Goal: Task Accomplishment & Management: Manage account settings

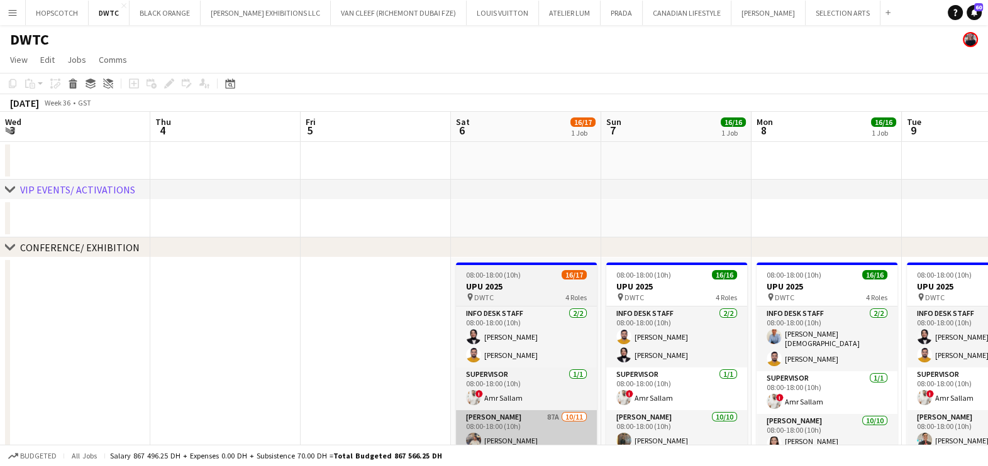
scroll to position [187, 0]
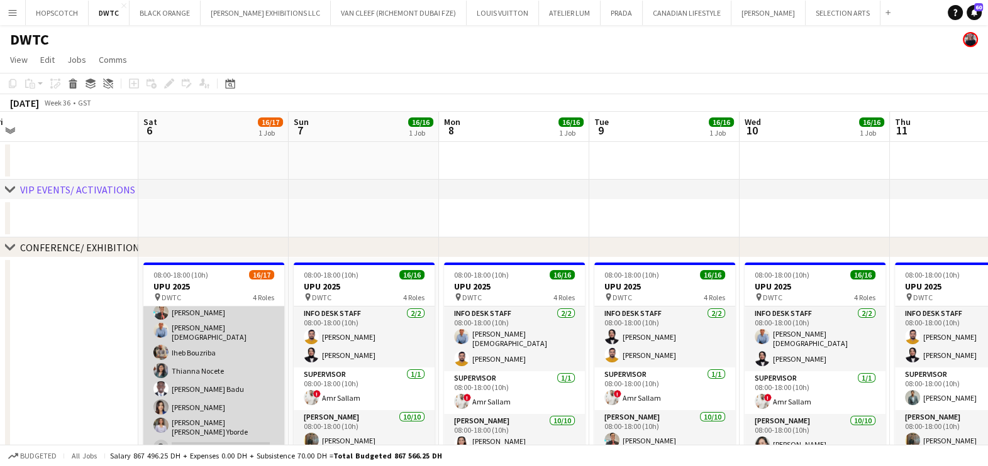
click at [189, 368] on app-card-role "Usher 87A 10/11 08:00-18:00 (10h) Muhammad Fayaz Maria liza Espedang Cherubim R…" at bounding box center [213, 342] width 141 height 236
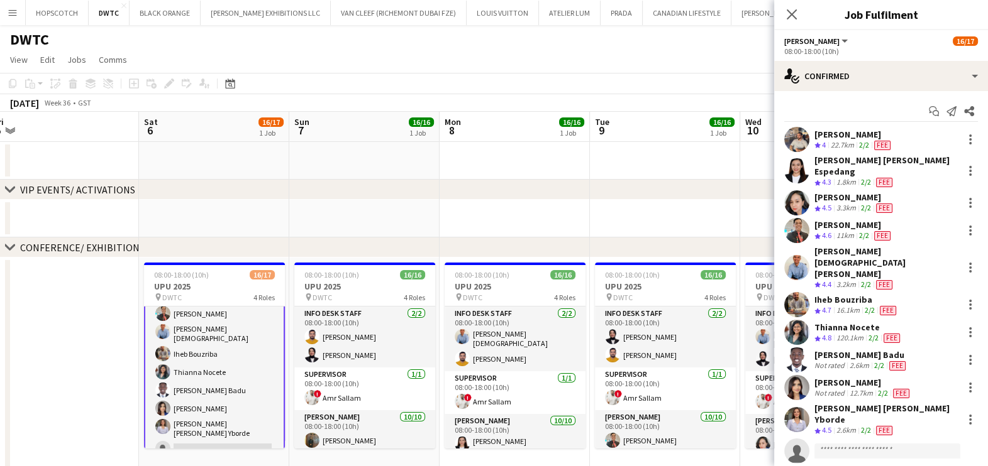
scroll to position [188, 0]
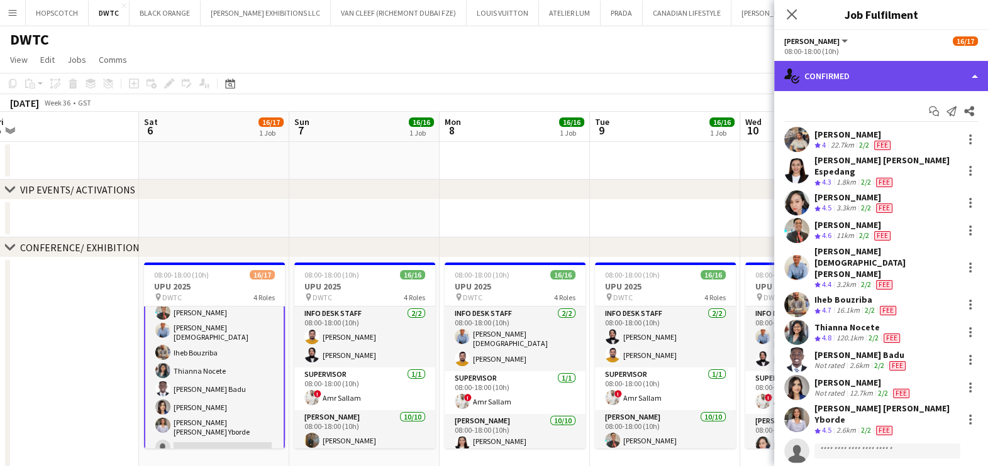
click at [862, 79] on div "single-neutral-actions-check-2 Confirmed" at bounding box center [881, 76] width 214 height 30
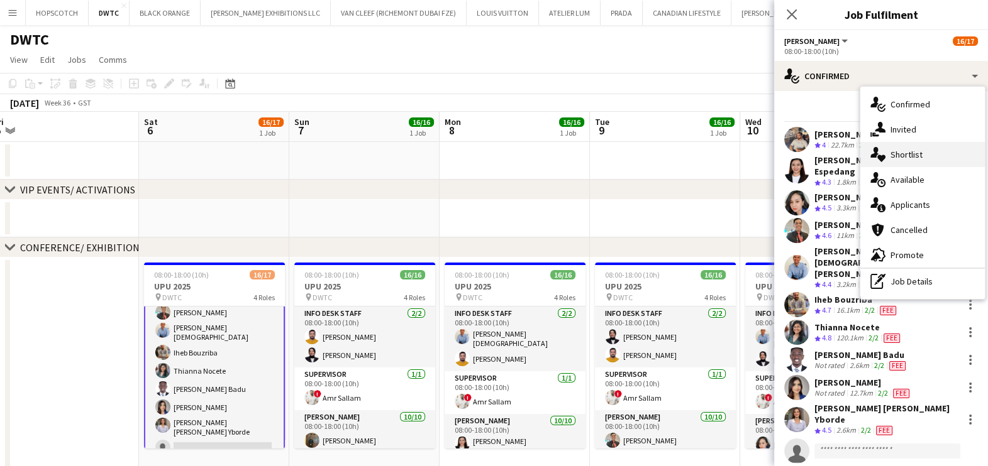
click at [896, 157] on span "Shortlist" at bounding box center [906, 154] width 32 height 11
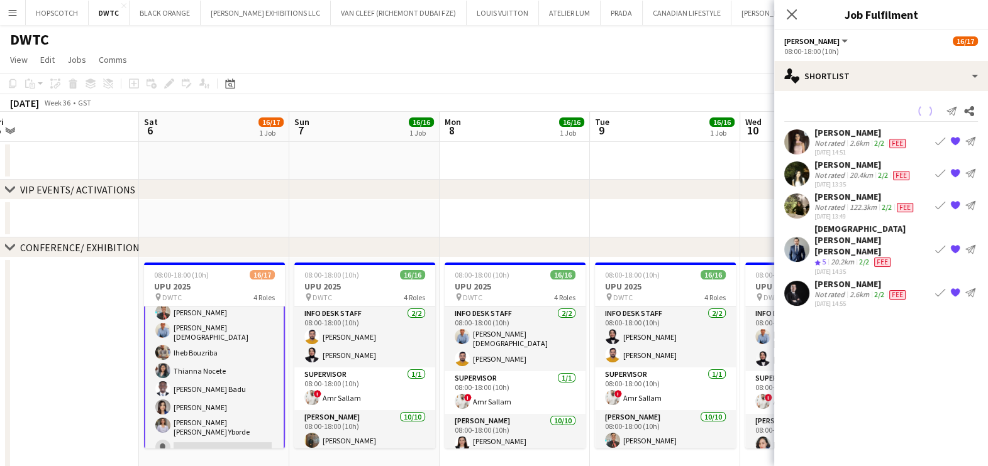
click at [828, 290] on div "Not rated" at bounding box center [830, 295] width 33 height 10
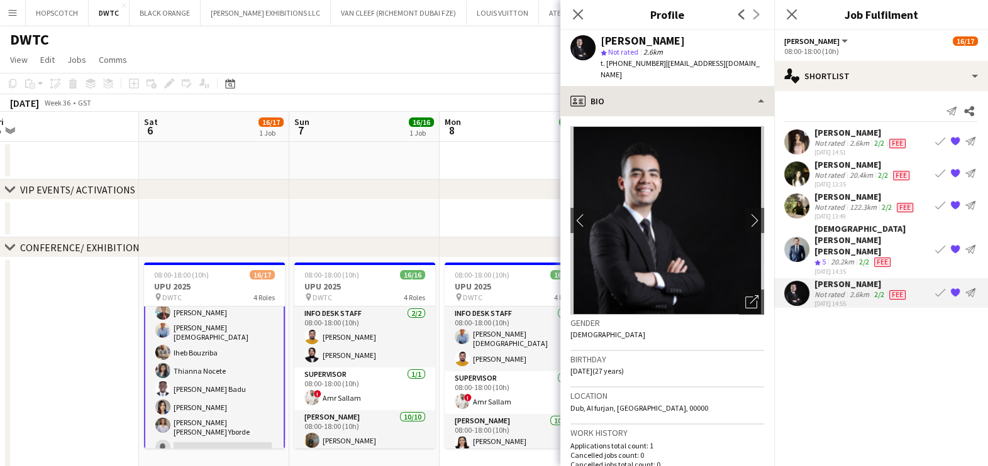
click at [652, 74] on div "Ahmed Saad star Not rated 2.6km t. +971524649917 | ahmed.saad55680@gmail.com" at bounding box center [667, 58] width 214 height 56
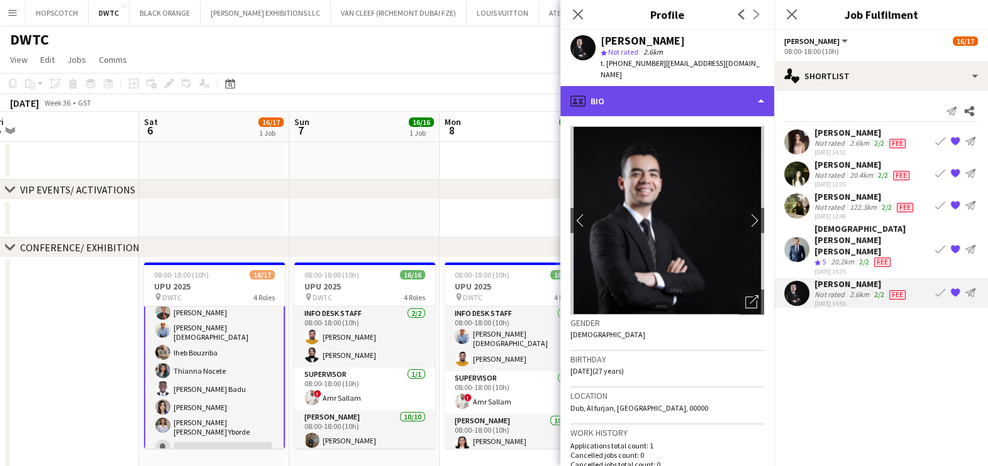
click at [660, 89] on div "profile Bio" at bounding box center [667, 101] width 214 height 30
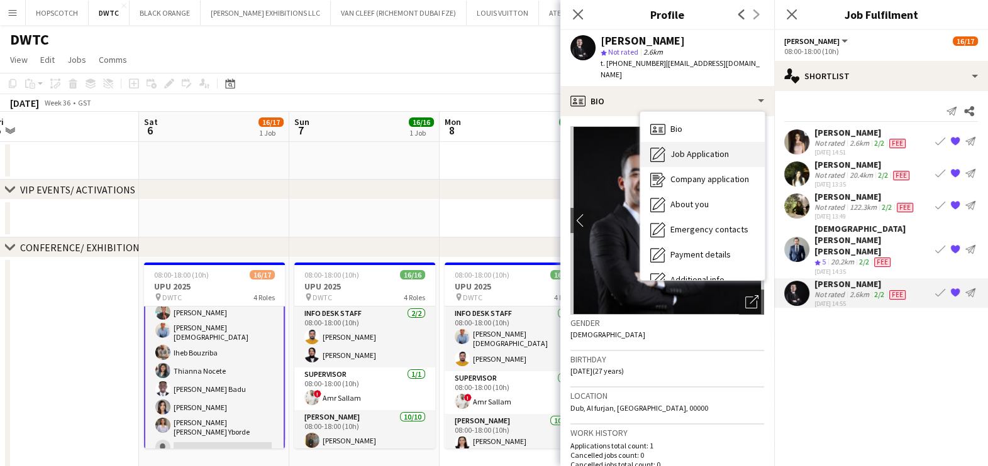
click at [673, 148] on span "Job Application" at bounding box center [699, 153] width 58 height 11
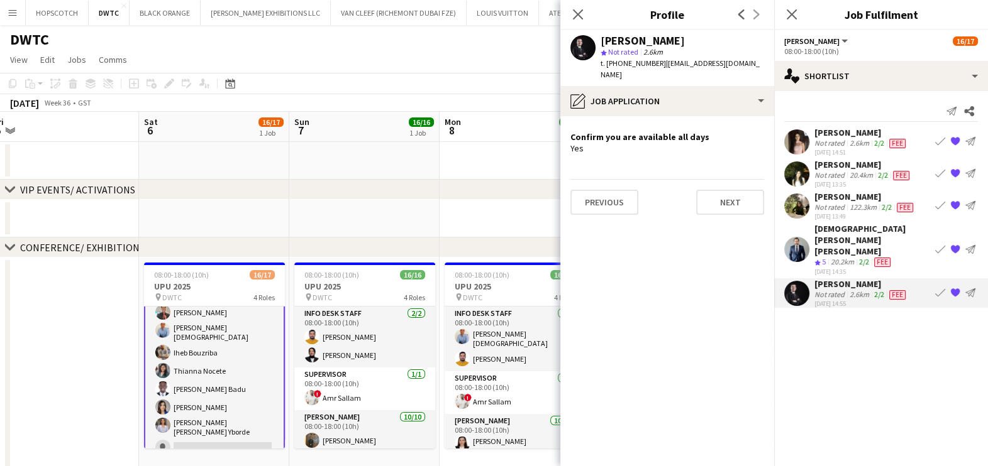
click at [841, 229] on div "Mohammed ridha boubertakh" at bounding box center [872, 240] width 116 height 34
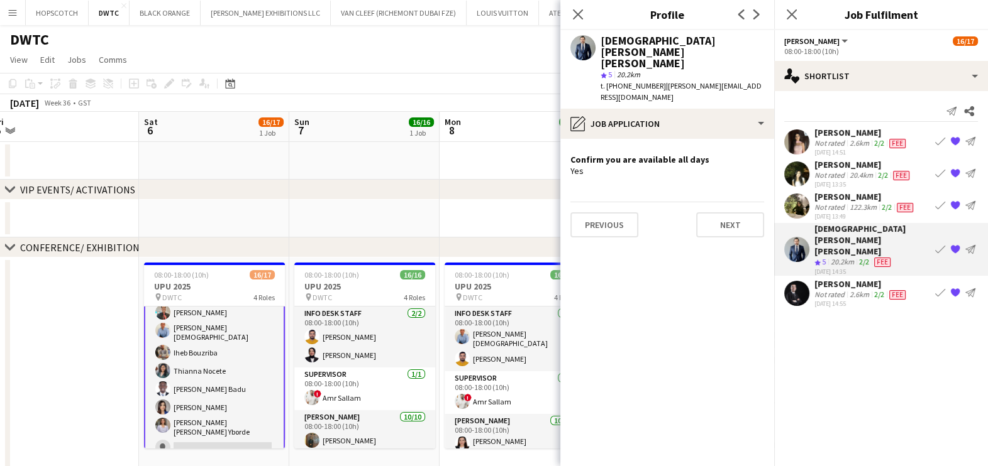
click at [842, 207] on div "Not rated" at bounding box center [830, 207] width 33 height 10
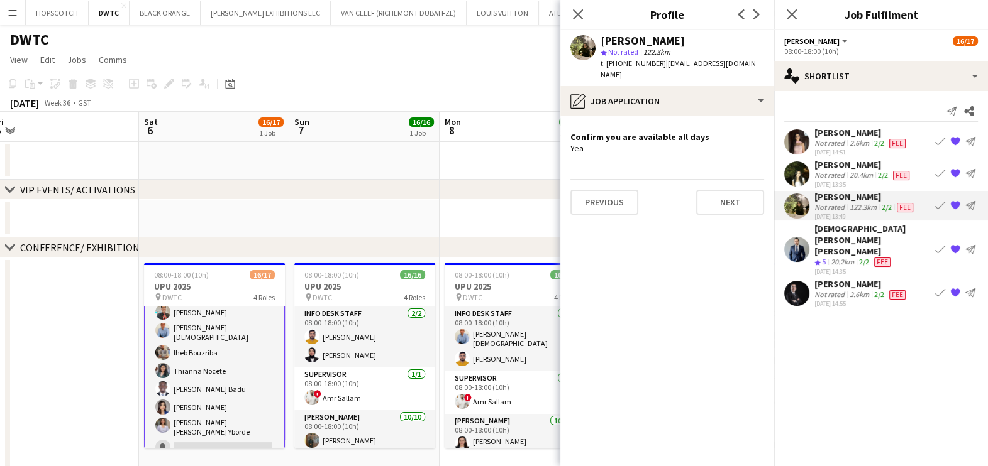
click at [837, 170] on div "Not rated" at bounding box center [830, 175] width 33 height 10
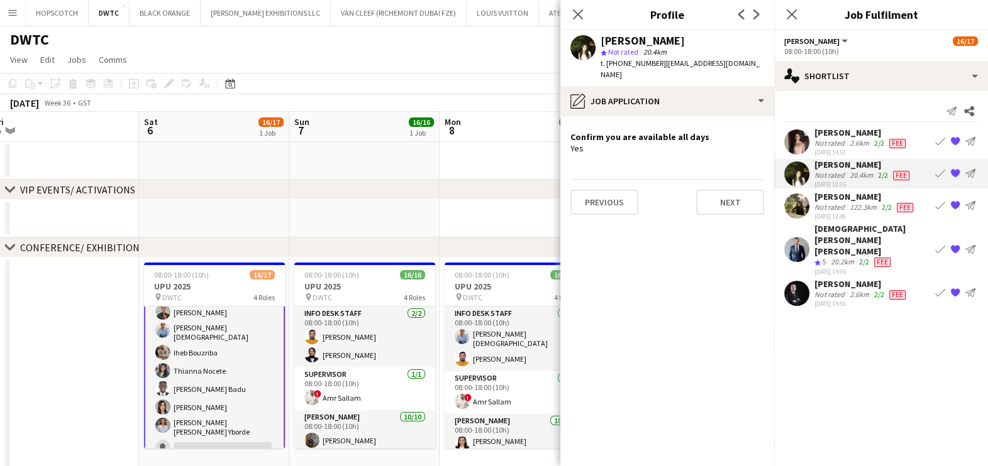
click at [837, 140] on div "Not rated" at bounding box center [830, 143] width 33 height 10
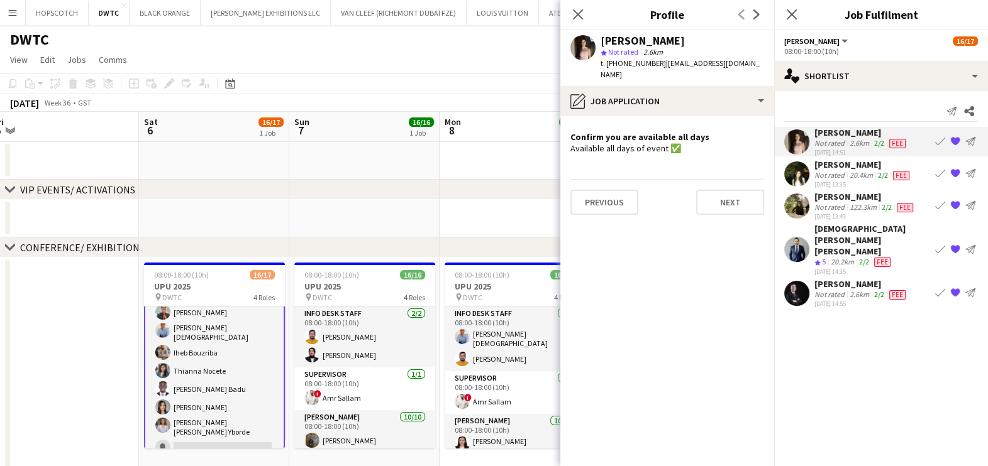
click at [439, 183] on div "chevron-right VIP EVENTS/ ACTIVATIONS" at bounding box center [494, 190] width 988 height 20
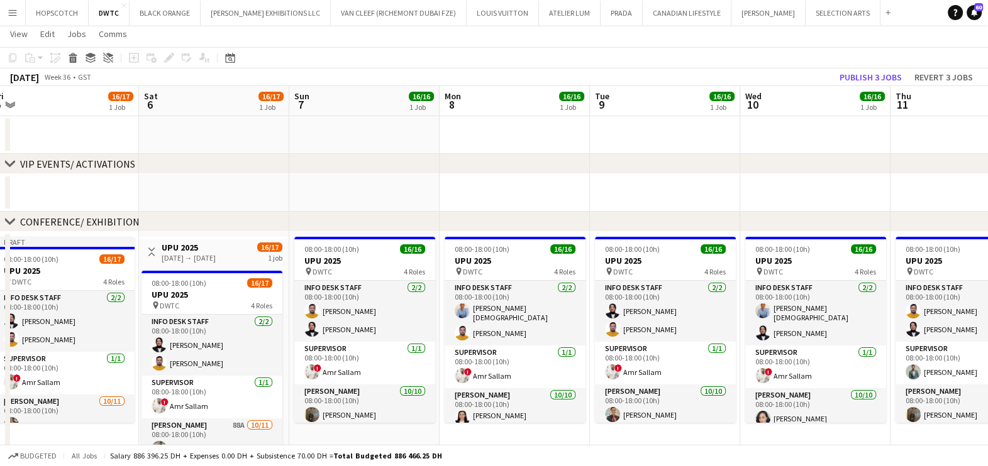
scroll to position [0, 0]
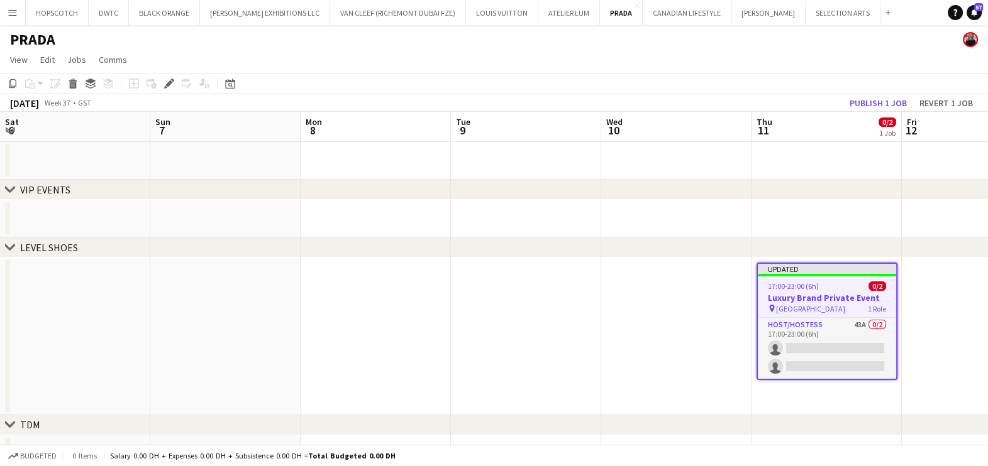
scroll to position [0, 432]
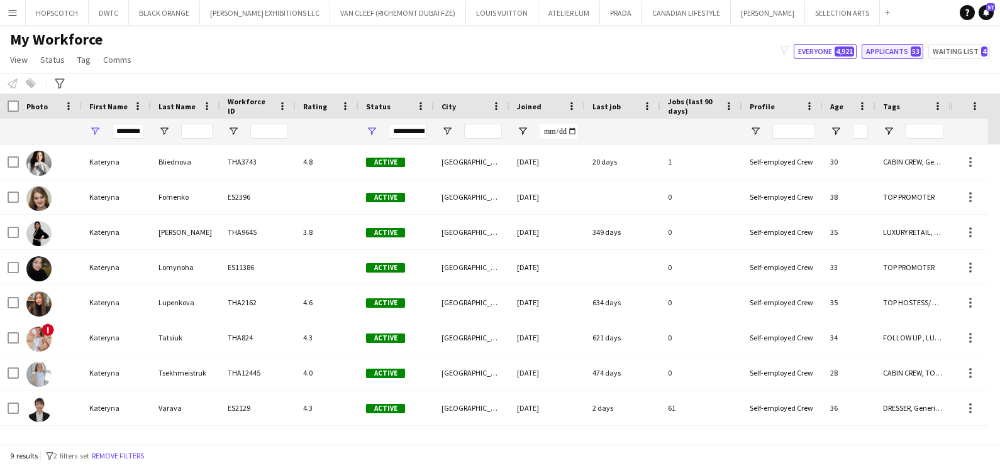
click at [893, 51] on button "Applicants 53" at bounding box center [892, 51] width 62 height 15
type input "**********"
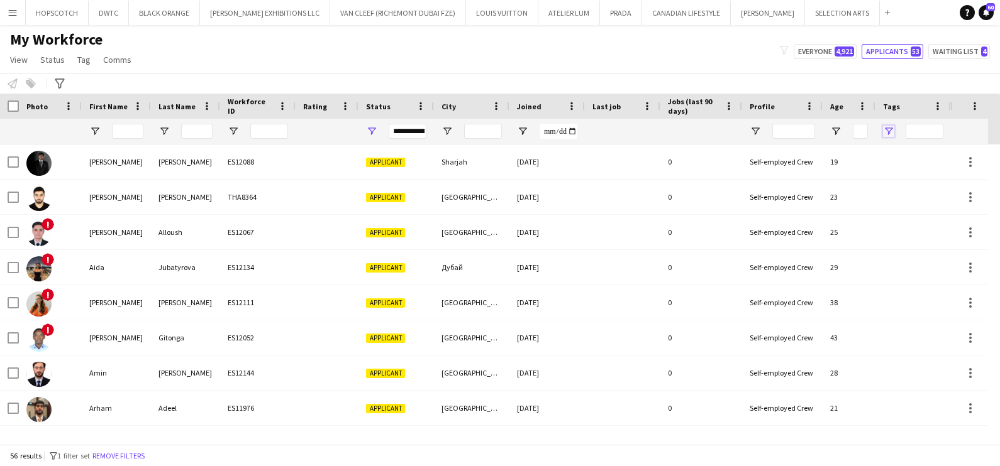
click at [883, 128] on span "Open Filter Menu" at bounding box center [888, 131] width 11 height 11
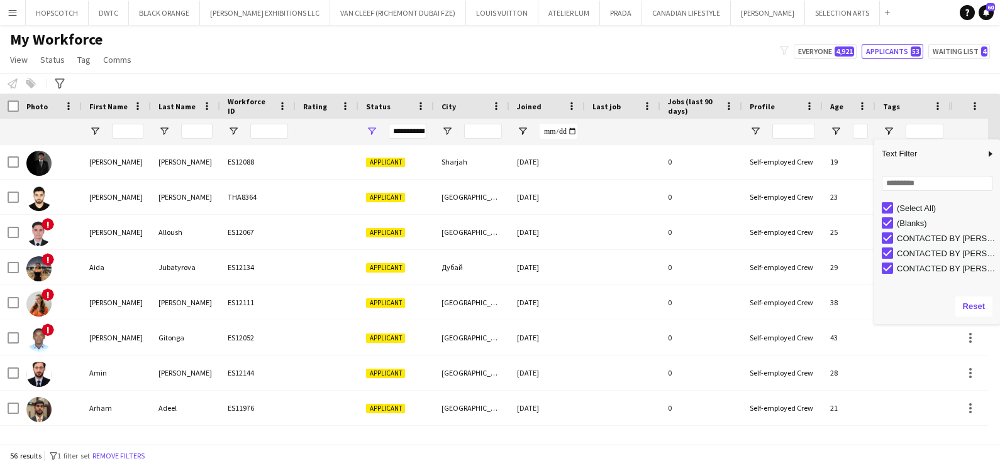
click at [888, 201] on div "(Select All)" at bounding box center [940, 208] width 118 height 15
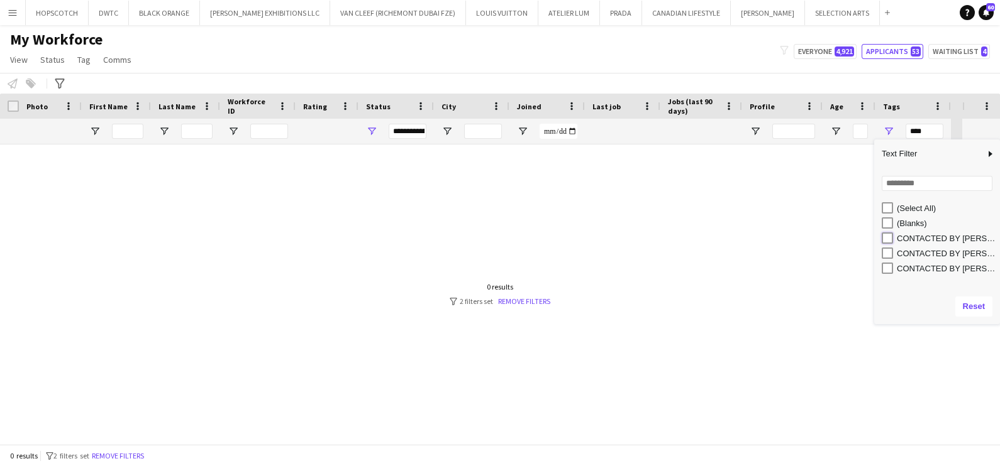
type input "**********"
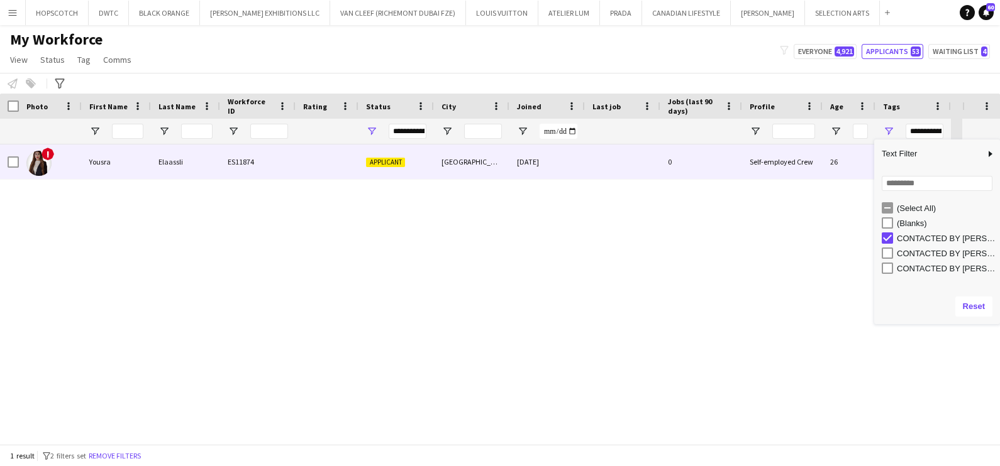
click at [431, 157] on div "Applicant" at bounding box center [395, 162] width 75 height 35
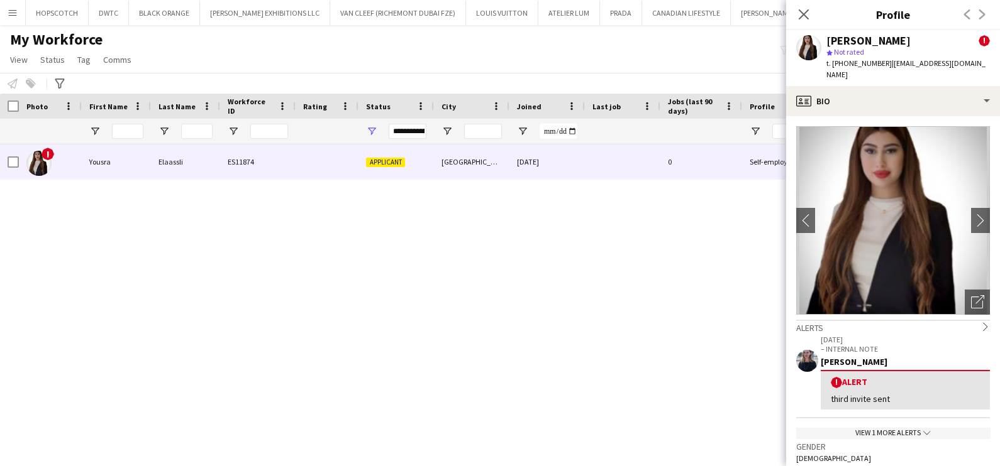
click at [380, 51] on div "My Workforce View Views Default view New view Update view Delete view Edit name…" at bounding box center [500, 51] width 1000 height 43
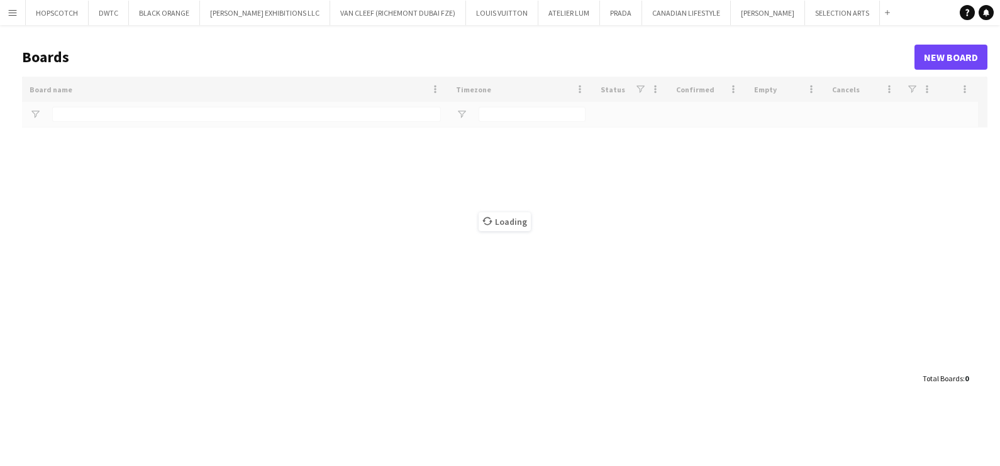
type input "***"
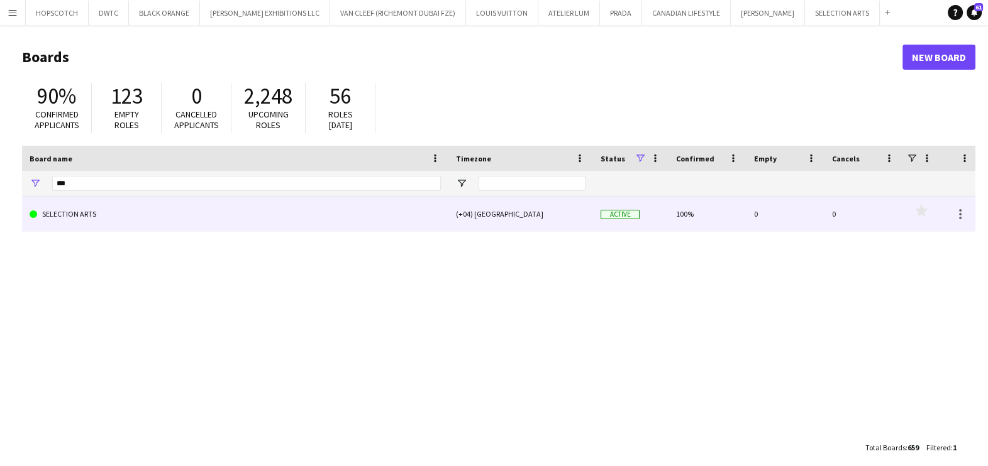
click at [169, 212] on link "SELECTION ARTS" at bounding box center [235, 214] width 411 height 35
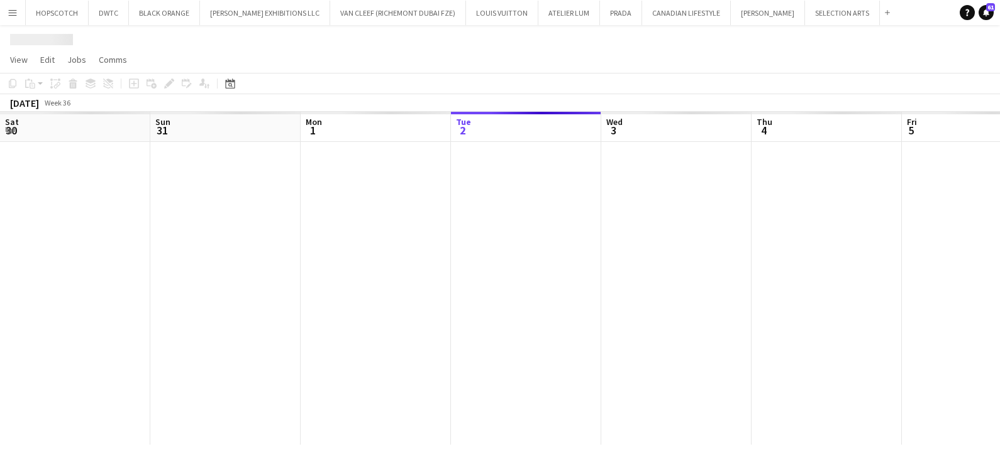
scroll to position [0, 300]
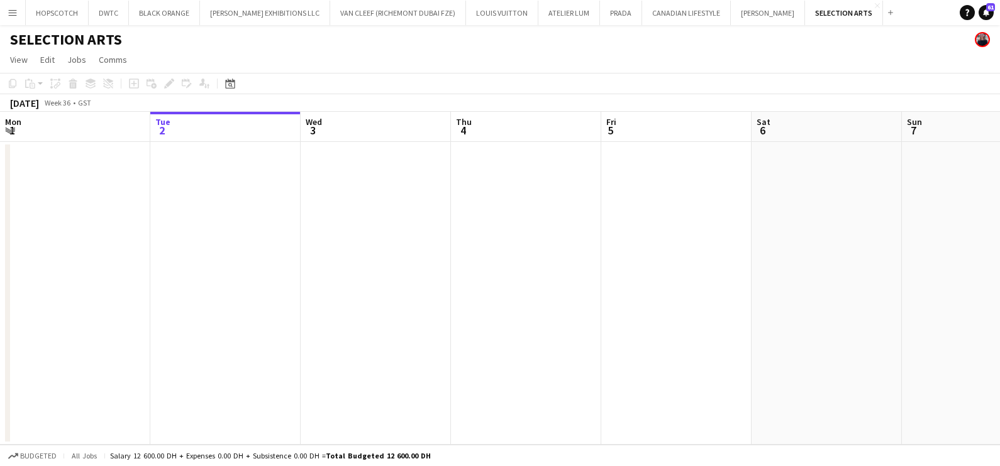
drag, startPoint x: 593, startPoint y: 295, endPoint x: 304, endPoint y: 297, distance: 288.5
click at [306, 295] on app-calendar-viewport "Sat 30 Sun 31 Mon 1 Tue 2 Wed 3 Thu 4 Fri 5 Sat 6 Sun 7 Mon 8 2/2 1 Job Tue 9 2…" at bounding box center [500, 278] width 1000 height 333
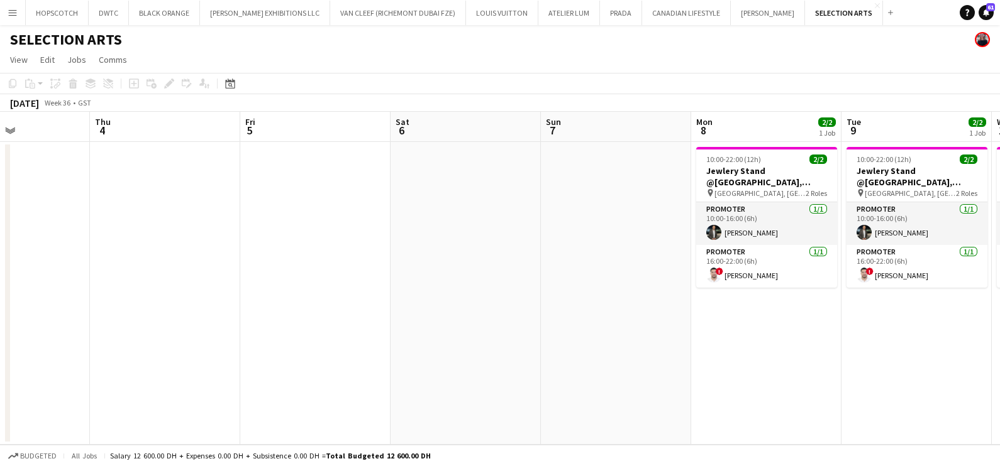
drag, startPoint x: 454, startPoint y: 297, endPoint x: 439, endPoint y: 300, distance: 16.0
click at [451, 298] on app-calendar-viewport "Mon 1 Tue 2 Wed 3 Thu 4 Fri 5 Sat 6 Sun 7 Mon 8 2/2 1 Job Tue 9 2/2 1 Job Wed 1…" at bounding box center [500, 278] width 1000 height 333
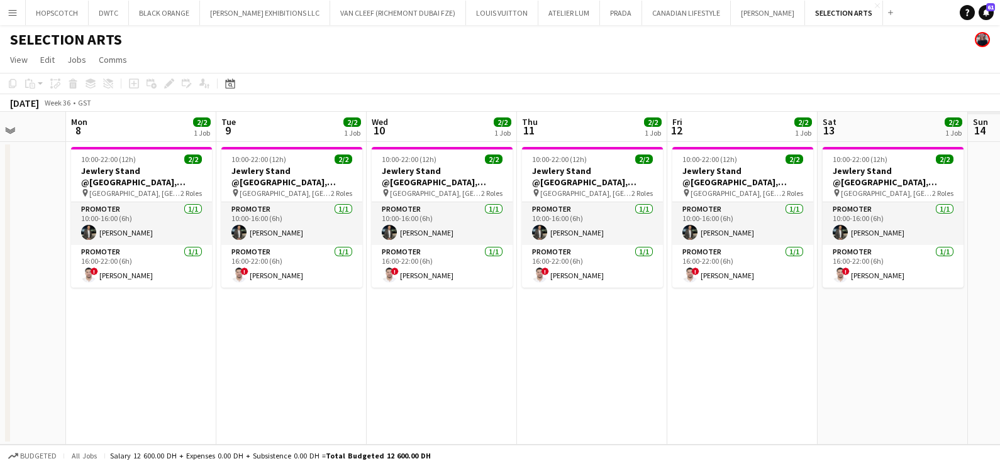
drag, startPoint x: 629, startPoint y: 330, endPoint x: 375, endPoint y: 333, distance: 254.0
click at [373, 333] on app-calendar-viewport "Thu 4 Fri 5 Sat 6 Sun 7 Mon 8 2/2 1 Job Tue 9 2/2 1 Job Wed 10 2/2 1 Job Thu 11…" at bounding box center [500, 278] width 1000 height 333
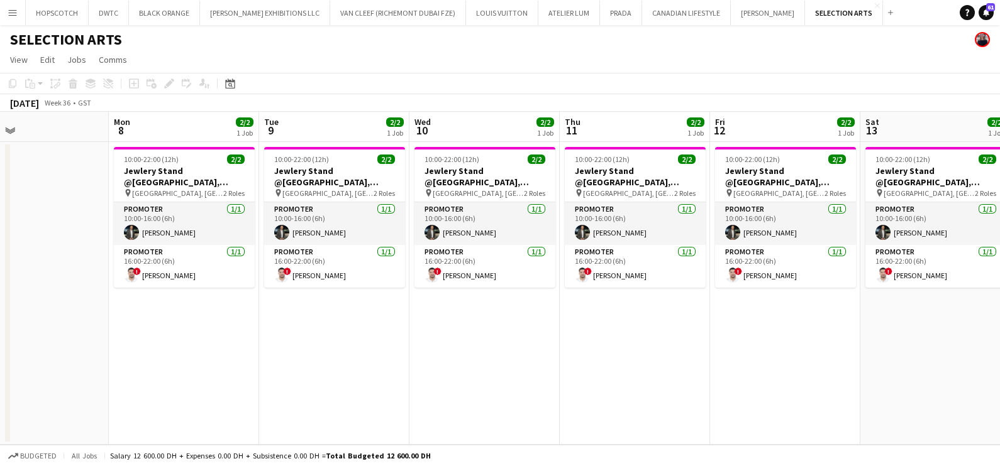
drag, startPoint x: 629, startPoint y: 337, endPoint x: 353, endPoint y: 337, distance: 276.0
click at [372, 337] on app-calendar-viewport "Thu 4 Fri 5 Sat 6 Sun 7 Mon 8 2/2 1 Job Tue 9 2/2 1 Job Wed 10 2/2 1 Job Thu 11…" at bounding box center [500, 278] width 1000 height 333
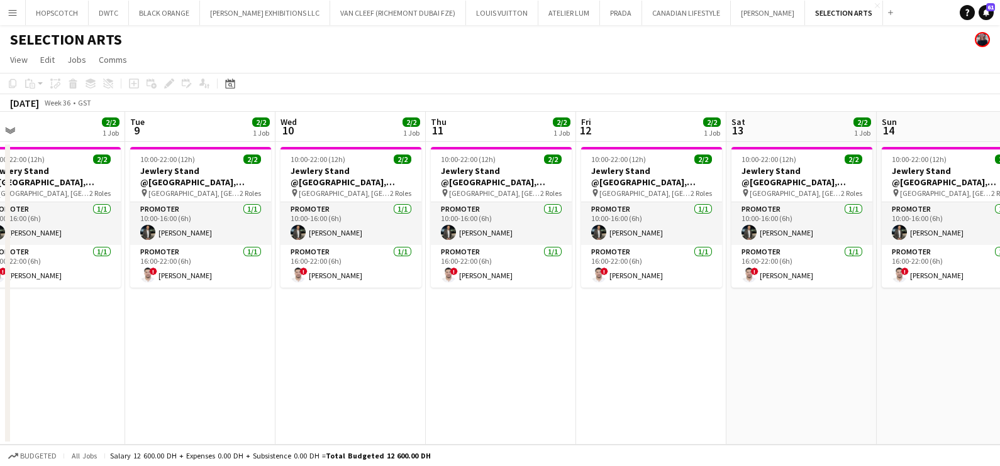
drag, startPoint x: 543, startPoint y: 348, endPoint x: 327, endPoint y: 348, distance: 216.2
click at [328, 348] on app-calendar-viewport "Fri 5 Sat 6 Sun 7 Mon 8 2/2 1 Job Tue 9 2/2 1 Job Wed 10 2/2 1 Job Thu 11 2/2 1…" at bounding box center [500, 278] width 1000 height 333
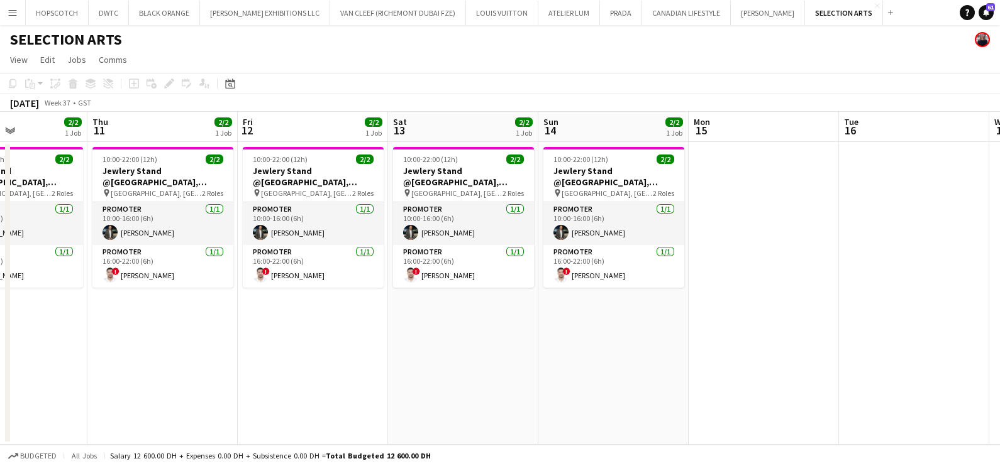
drag, startPoint x: 438, startPoint y: 345, endPoint x: 498, endPoint y: 345, distance: 59.7
click at [437, 345] on app-calendar-viewport "Sun 7 Mon 8 2/2 1 Job Tue 9 2/2 1 Job Wed 10 2/2 1 Job Thu 11 2/2 1 Job Fri 12 …" at bounding box center [500, 278] width 1000 height 333
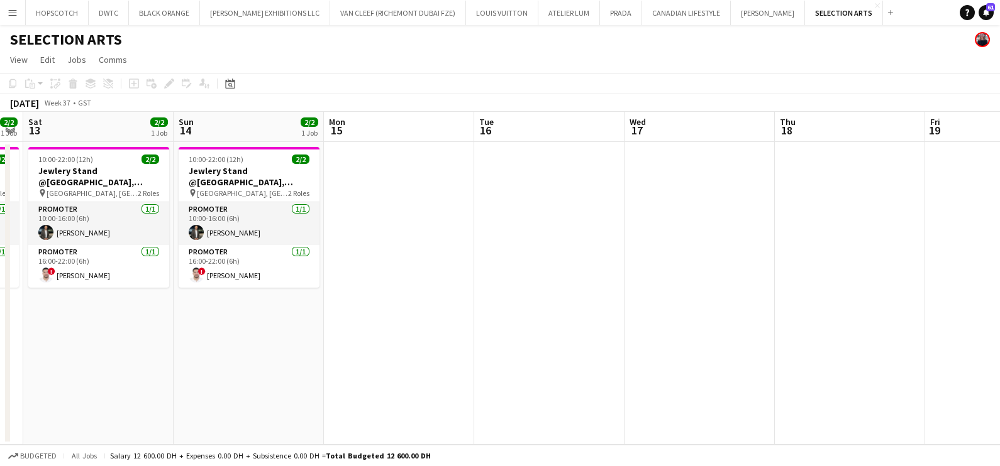
drag, startPoint x: 686, startPoint y: 345, endPoint x: 321, endPoint y: 346, distance: 365.2
click at [326, 345] on app-calendar-viewport "Wed 10 2/2 1 Job Thu 11 2/2 1 Job Fri 12 2/2 1 Job Sat 13 2/2 1 Job Sun 14 2/2 …" at bounding box center [500, 278] width 1000 height 333
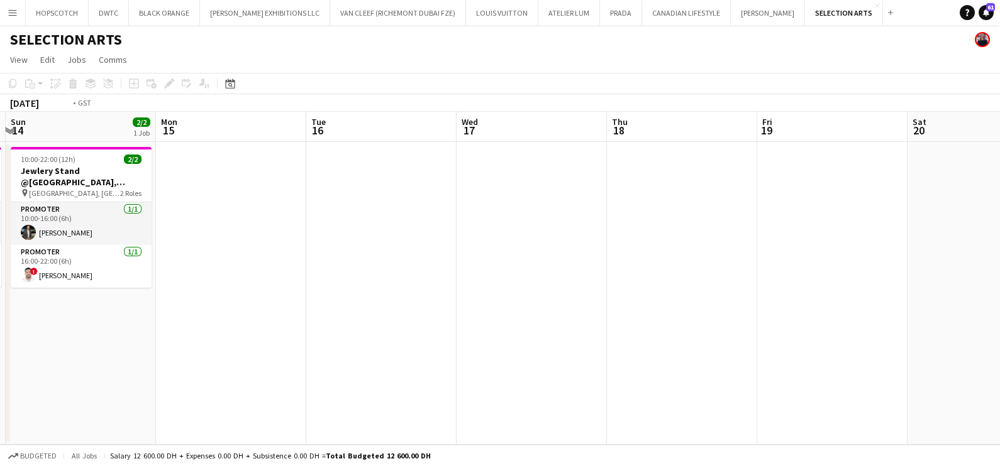
drag, startPoint x: 356, startPoint y: 350, endPoint x: 243, endPoint y: 351, distance: 113.2
click at [245, 350] on app-calendar-viewport "Thu 11 2/2 1 Job Fri 12 2/2 1 Job Sat 13 2/2 1 Job Sun 14 2/2 1 Job Mon 15 Tue …" at bounding box center [500, 278] width 1000 height 333
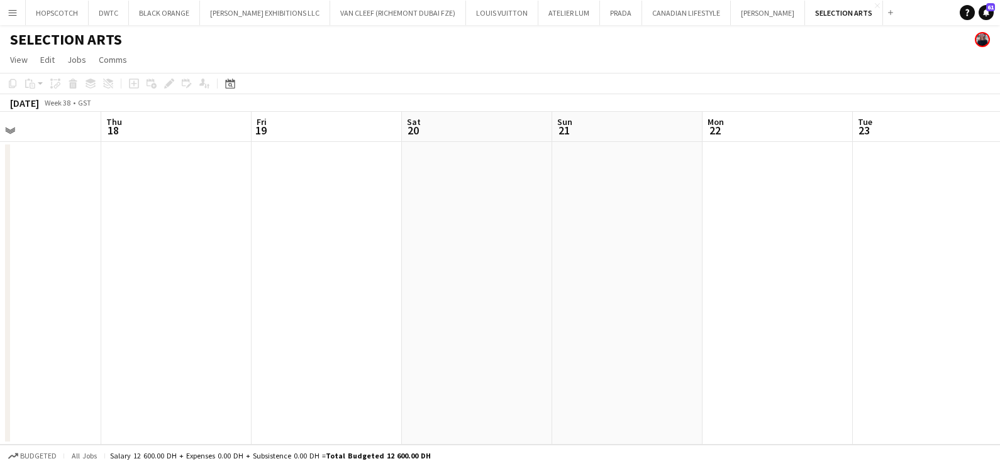
drag, startPoint x: 752, startPoint y: 352, endPoint x: 314, endPoint y: 353, distance: 438.8
click at [314, 353] on app-calendar-viewport "Sun 14 2/2 1 Job Mon 15 Tue 16 Wed 17 Thu 18 Fri 19 Sat 20 Sun 21 Mon 22 Tue 23…" at bounding box center [500, 278] width 1000 height 333
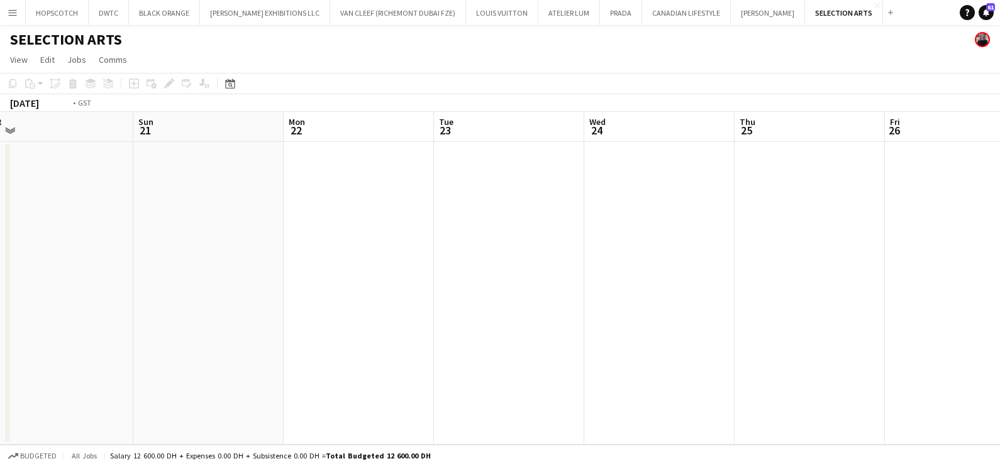
drag, startPoint x: 395, startPoint y: 356, endPoint x: 294, endPoint y: 356, distance: 101.8
click at [294, 356] on app-calendar-viewport "Wed 17 Thu 18 Fri 19 Sat 20 Sun 21 Mon 22 Tue 23 Wed 24 Thu 25 Fri 26 Sat 27 Su…" at bounding box center [500, 278] width 1000 height 333
drag, startPoint x: 431, startPoint y: 361, endPoint x: 420, endPoint y: 364, distance: 11.1
click at [421, 362] on app-calendar-viewport "Sat 20 Sun 21 Mon 22 Tue 23 Wed 24 Thu 25 Fri 26 Sat 27 Sun 28 Mon 29 Tue 30 We…" at bounding box center [500, 278] width 1000 height 333
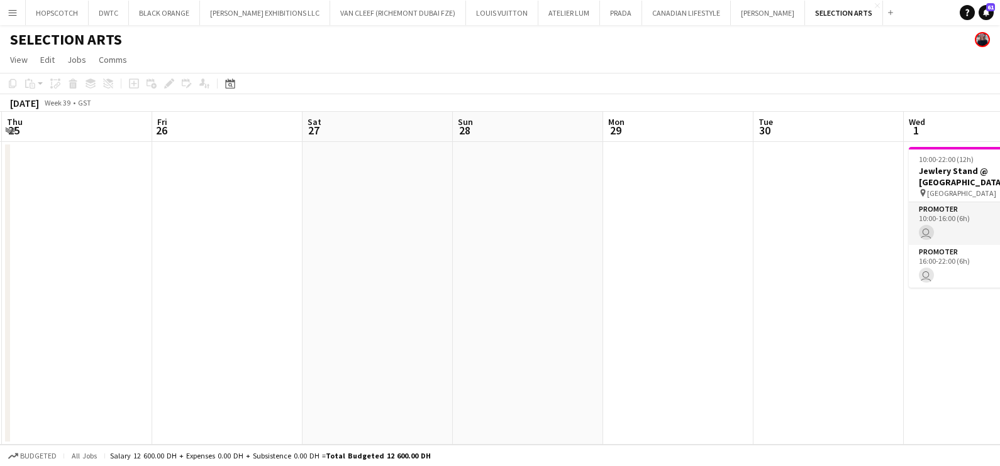
drag, startPoint x: 854, startPoint y: 366, endPoint x: 624, endPoint y: 368, distance: 230.1
click at [625, 368] on app-calendar-viewport "Mon 22 Tue 23 Wed 24 Thu 25 Fri 26 Sat 27 Sun 28 Mon 29 Tue 30 Wed 1 2/2 1 Job …" at bounding box center [500, 278] width 1000 height 333
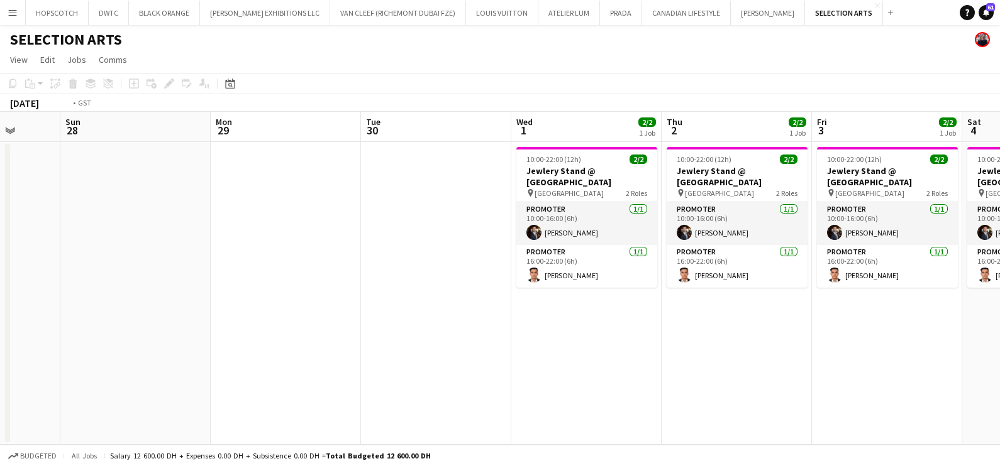
drag, startPoint x: 855, startPoint y: 352, endPoint x: 456, endPoint y: 333, distance: 399.0
click at [464, 333] on app-calendar-viewport "Wed 24 Thu 25 Fri 26 Sat 27 Sun 28 Mon 29 Tue 30 Wed 1 2/2 1 Job Thu 2 2/2 1 Jo…" at bounding box center [500, 278] width 1000 height 333
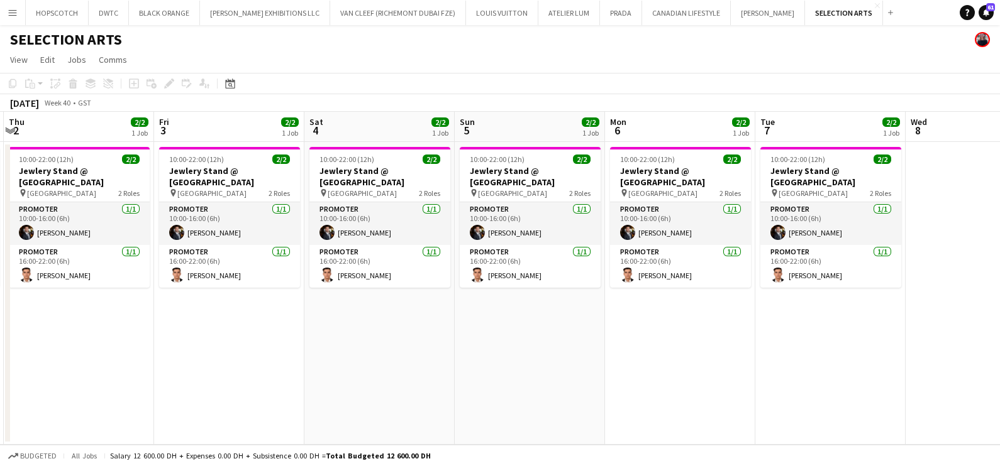
drag, startPoint x: 600, startPoint y: 343, endPoint x: 362, endPoint y: 334, distance: 237.8
click at [362, 334] on app-calendar-viewport "Mon 29 Tue 30 Wed 1 2/2 1 Job Thu 2 2/2 1 Job Fri 3 2/2 1 Job Sat 4 2/2 1 Job S…" at bounding box center [500, 278] width 1000 height 333
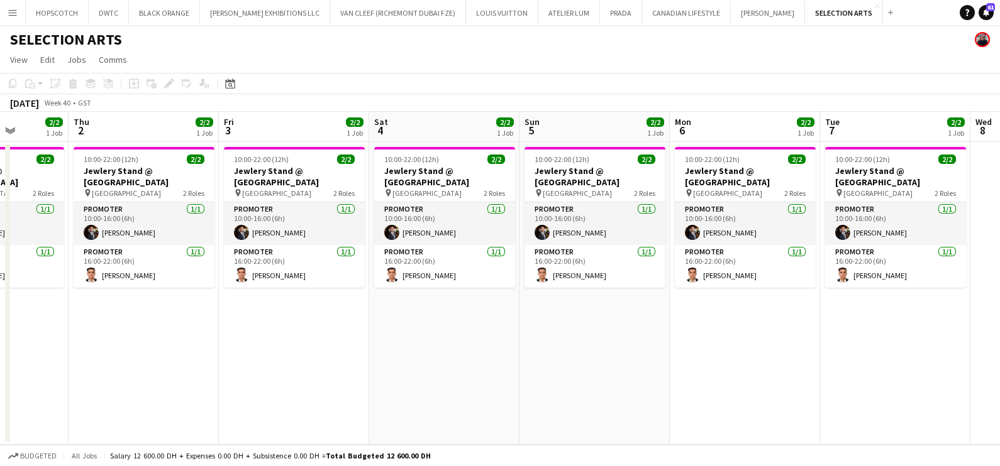
drag, startPoint x: 473, startPoint y: 348, endPoint x: 651, endPoint y: 356, distance: 178.1
click at [651, 356] on app-calendar-viewport "Mon 29 Tue 30 Wed 1 2/2 1 Job Thu 2 2/2 1 Job Fri 3 2/2 1 Job Sat 4 2/2 1 Job S…" at bounding box center [500, 278] width 1000 height 333
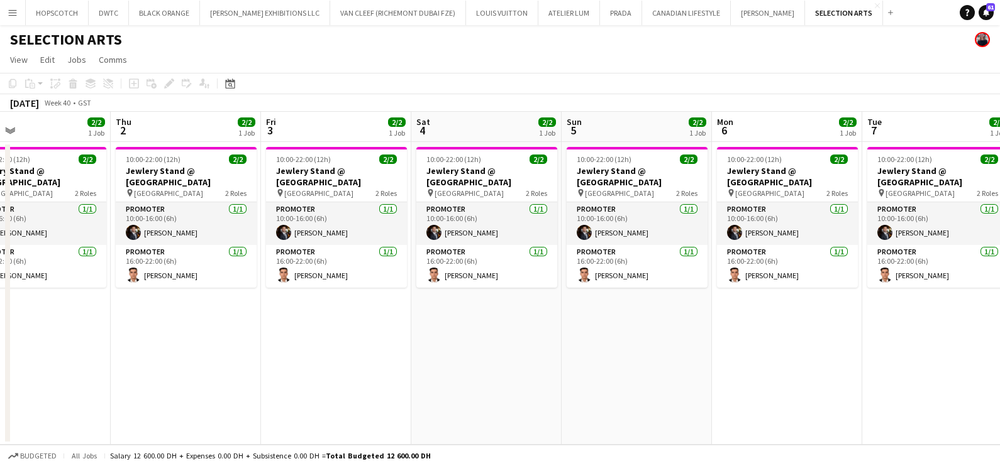
drag, startPoint x: 358, startPoint y: 331, endPoint x: 448, endPoint y: 337, distance: 89.5
click at [448, 337] on app-calendar-viewport "Mon 29 Tue 30 Wed 1 2/2 1 Job Thu 2 2/2 1 Job Fri 3 2/2 1 Job Sat 4 2/2 1 Job S…" at bounding box center [500, 278] width 1000 height 333
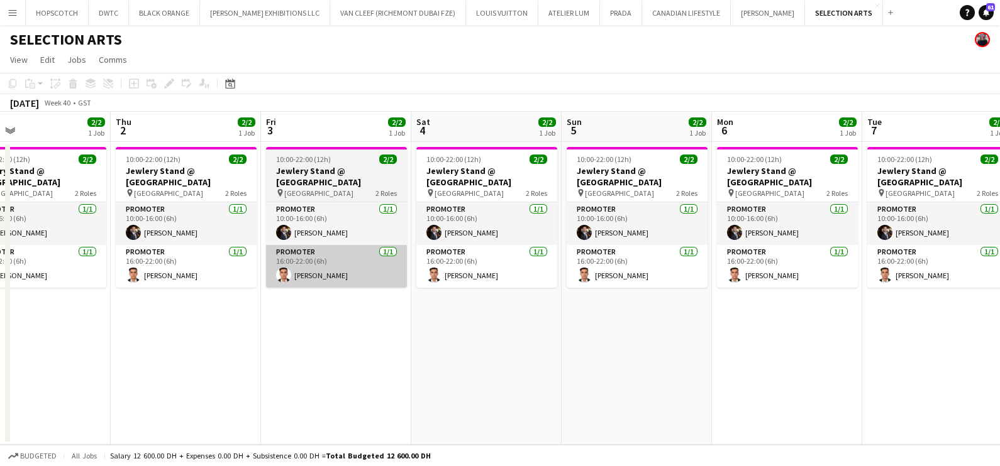
scroll to position [0, 333]
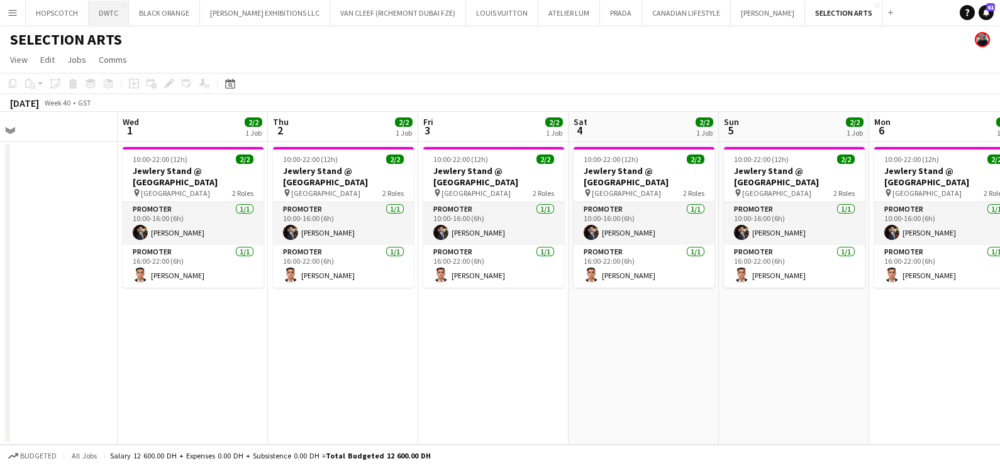
click at [97, 6] on button "DWTC Close" at bounding box center [109, 13] width 40 height 25
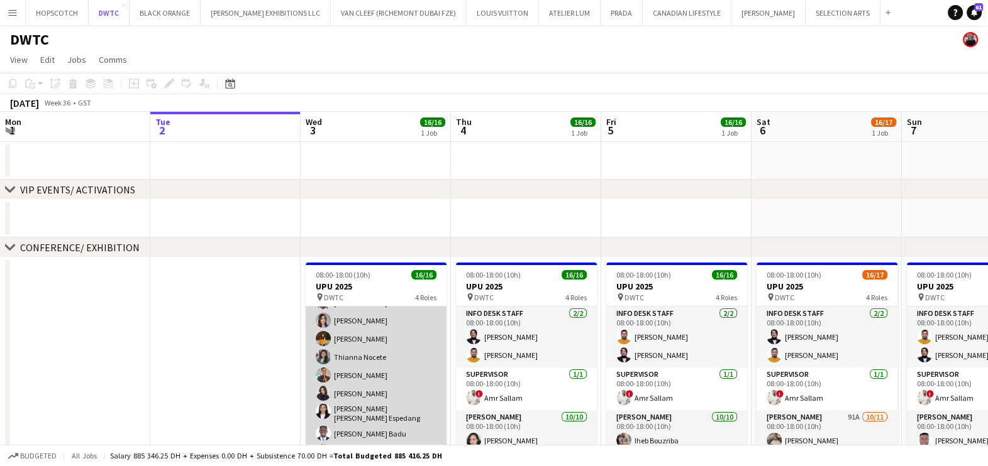
scroll to position [236, 0]
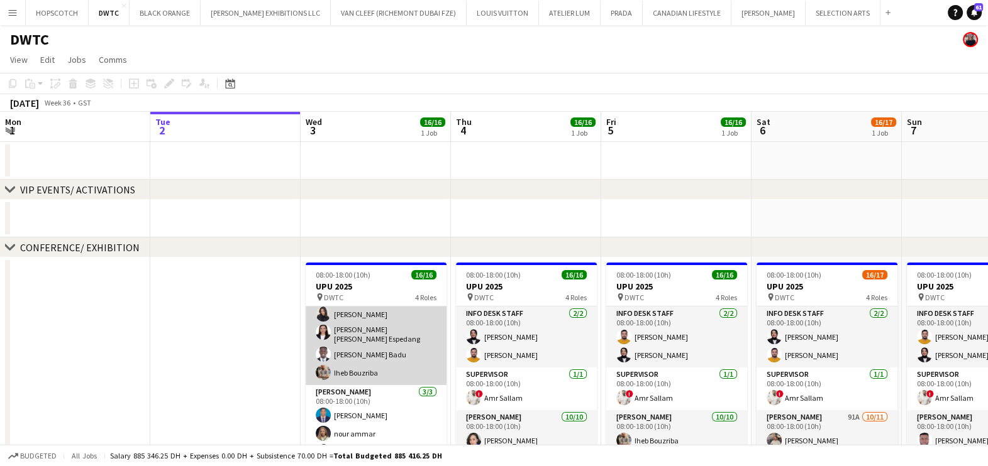
click at [355, 353] on app-card-role "Usher 10/10 08:00-18:00 (10h) Cherubim Reyes Jevas Nangsi Tashya Fernando Ayesh…" at bounding box center [376, 280] width 141 height 211
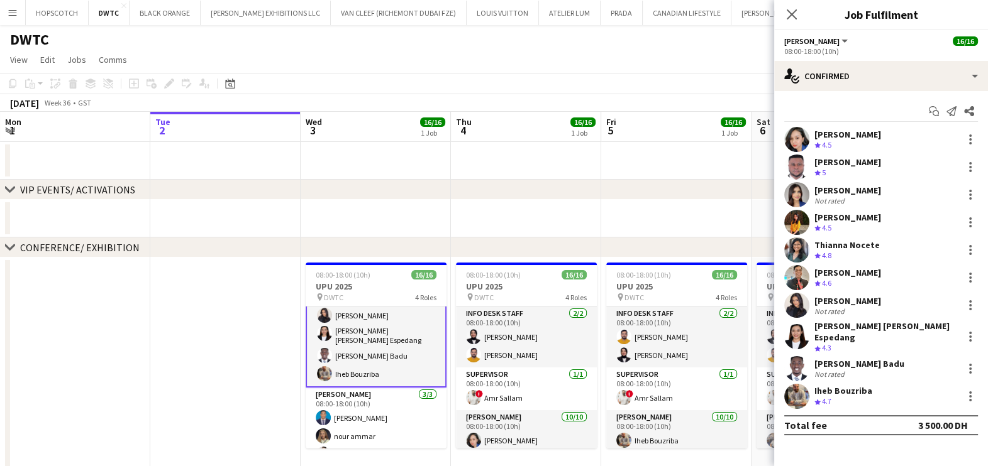
scroll to position [236, 0]
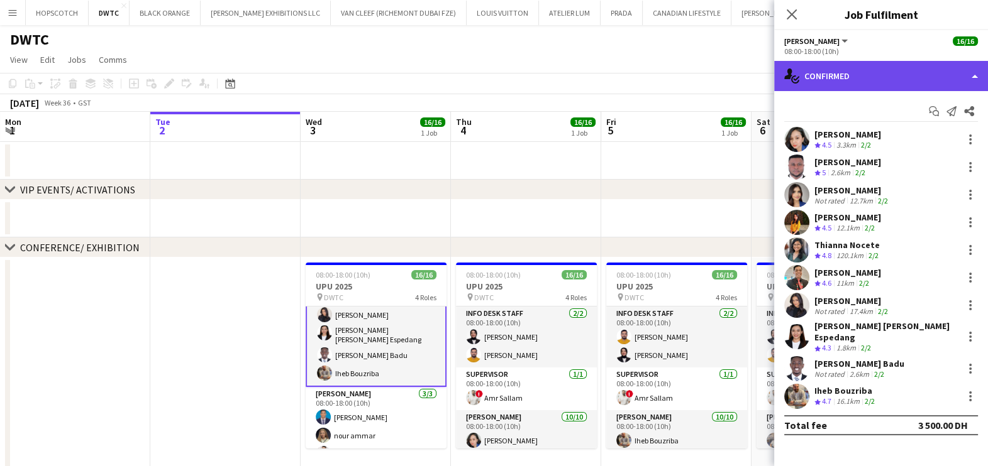
click at [883, 63] on div "single-neutral-actions-check-2 Confirmed" at bounding box center [881, 76] width 214 height 30
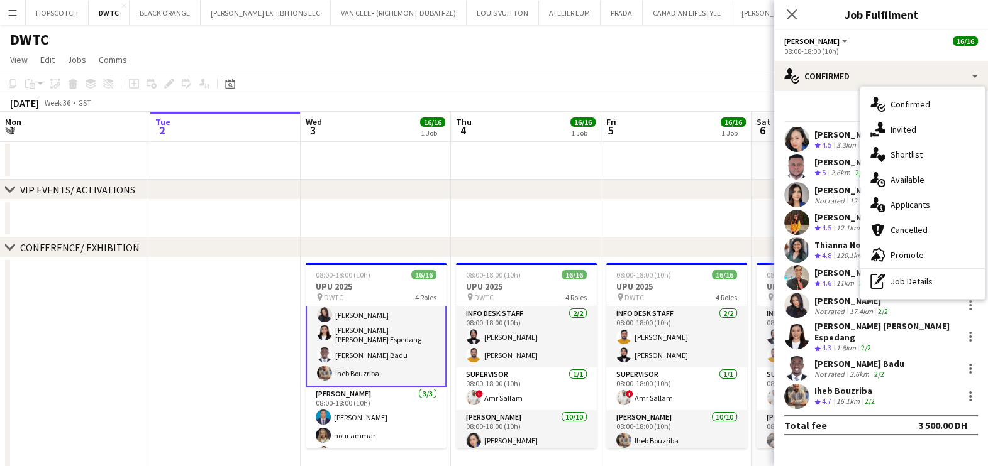
click at [939, 154] on div "single-neutral-actions-heart Shortlist" at bounding box center [922, 154] width 124 height 25
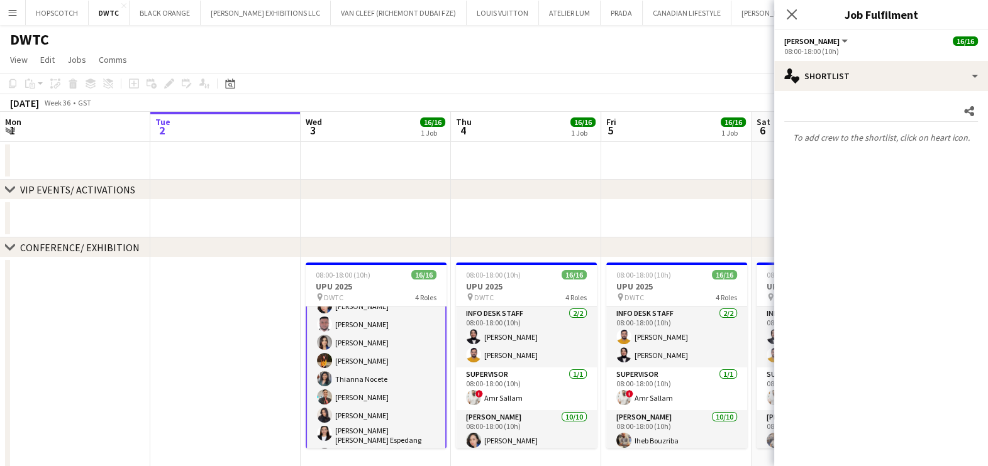
scroll to position [92, 0]
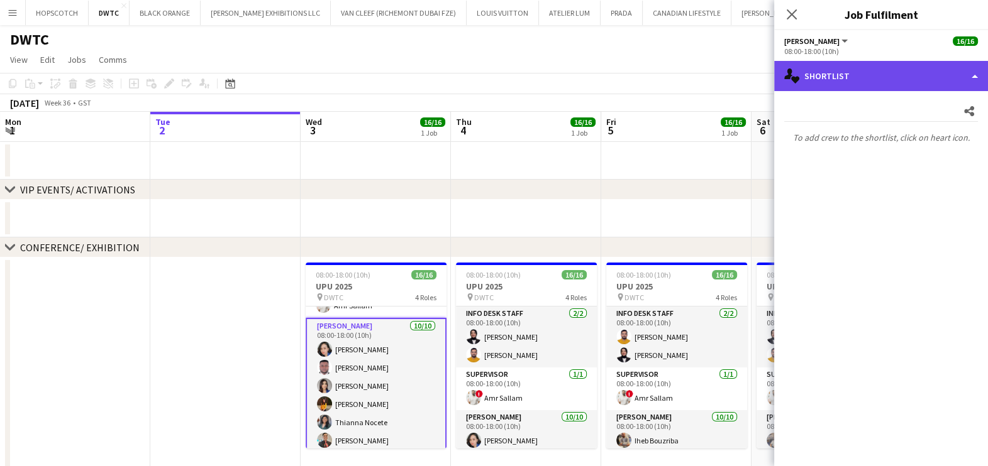
click at [861, 75] on div "single-neutral-actions-heart Shortlist" at bounding box center [881, 76] width 214 height 30
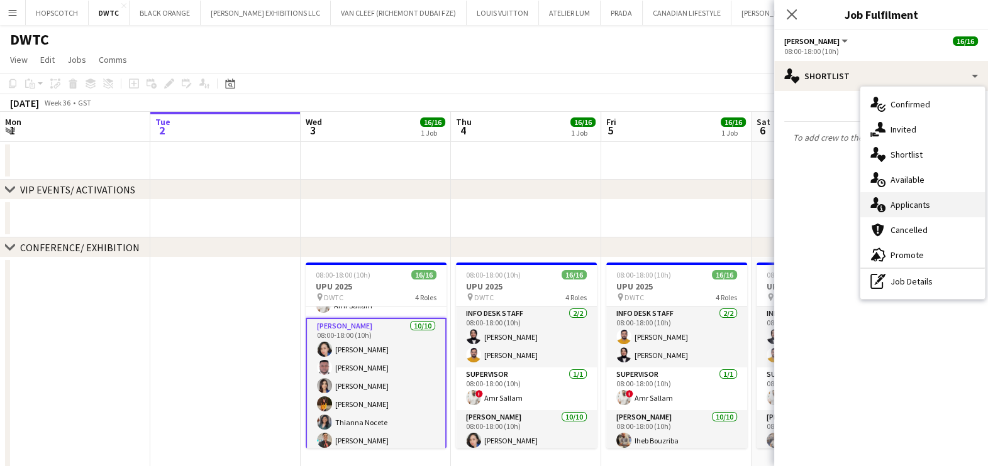
click at [904, 207] on span "Applicants" at bounding box center [910, 204] width 40 height 11
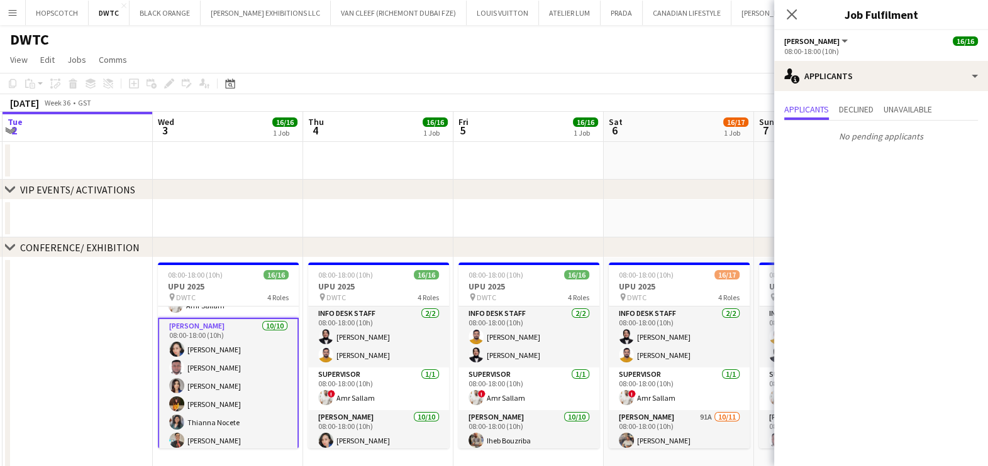
drag, startPoint x: 575, startPoint y: 204, endPoint x: 427, endPoint y: 177, distance: 150.2
click at [427, 177] on app-calendar-viewport "Sat 30 Sun 31 Mon 1 Tue 2 Wed 3 16/16 1 Job Thu 4 16/16 1 Job Fri 5 16/16 1 Job…" at bounding box center [494, 466] width 988 height 709
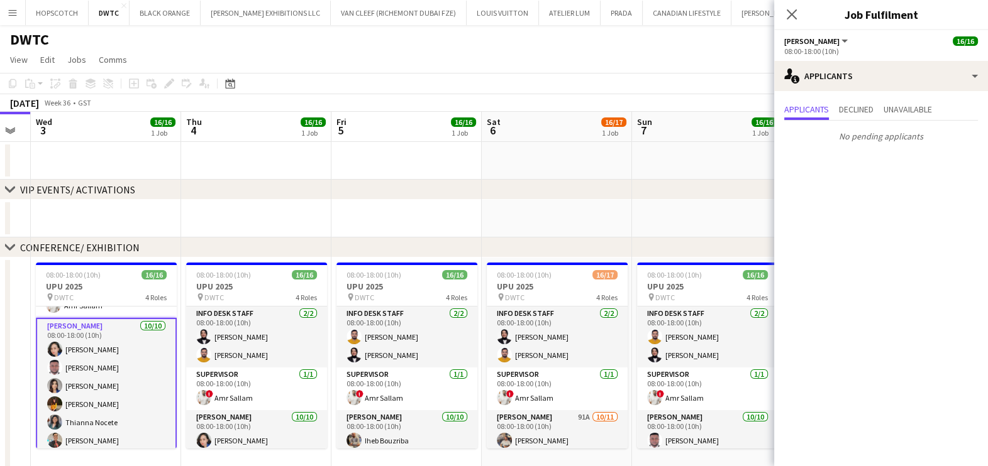
scroll to position [0, 468]
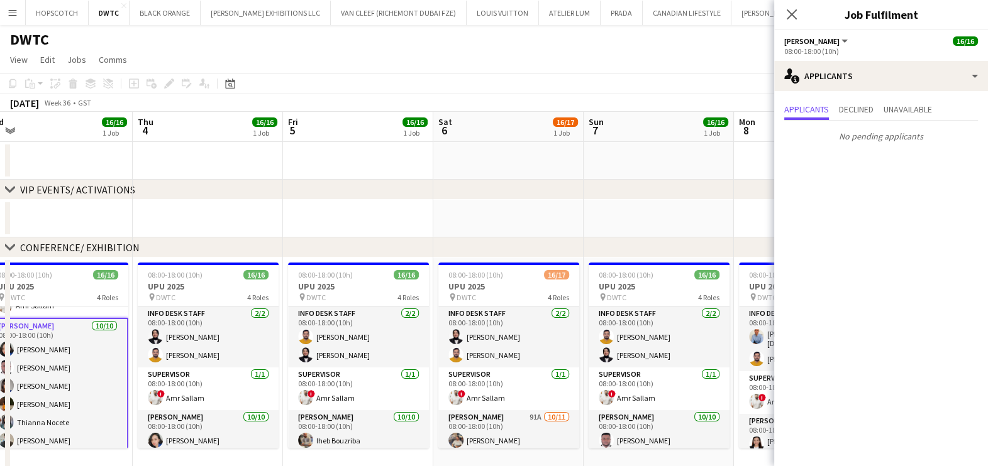
drag, startPoint x: 529, startPoint y: 216, endPoint x: 399, endPoint y: 200, distance: 131.1
click at [399, 200] on app-calendar-viewport "Sun 31 Mon 1 Tue 2 Wed 3 16/16 1 Job Thu 4 16/16 1 Job Fri 5 16/16 1 Job Sat 6 …" at bounding box center [494, 466] width 988 height 709
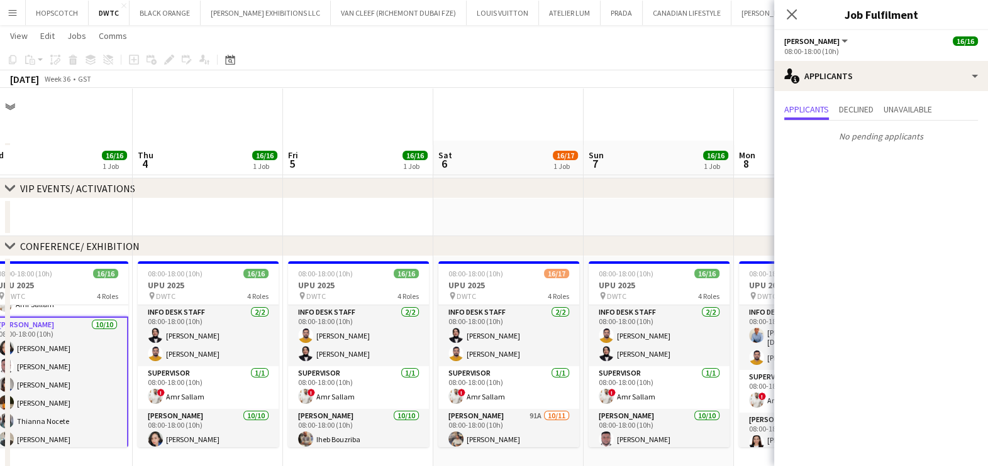
scroll to position [78, 0]
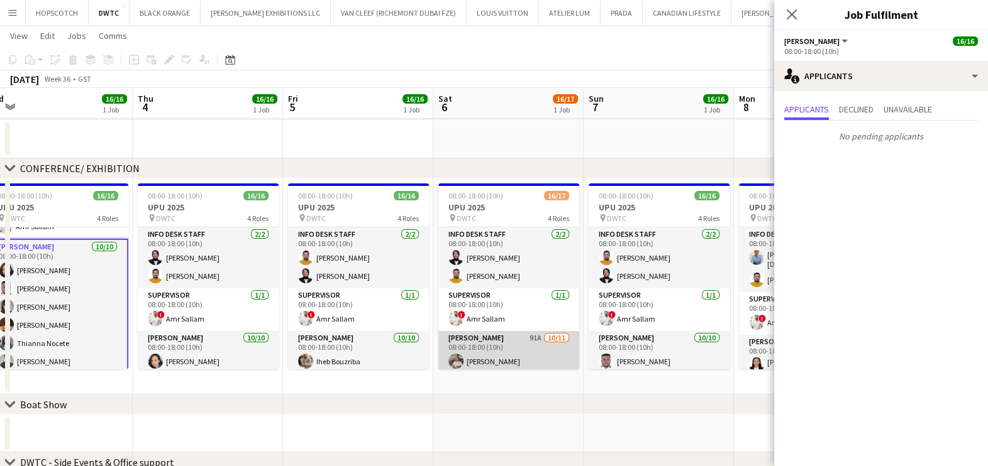
click at [524, 339] on app-card-role "Usher 91A 10/11 08:00-18:00 (10h) Muhammad Fayaz Maria liza Espedang Cherubim R…" at bounding box center [508, 449] width 141 height 236
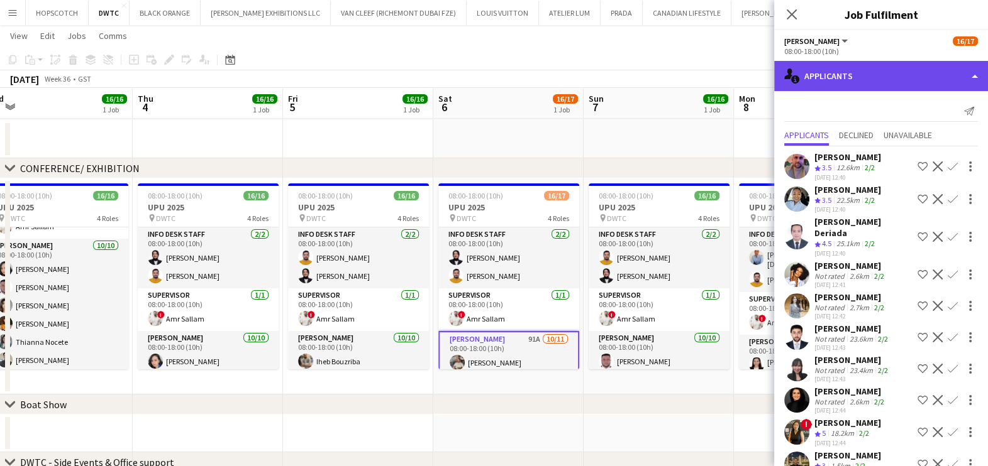
click at [890, 67] on div "single-neutral-actions-information Applicants" at bounding box center [881, 76] width 214 height 30
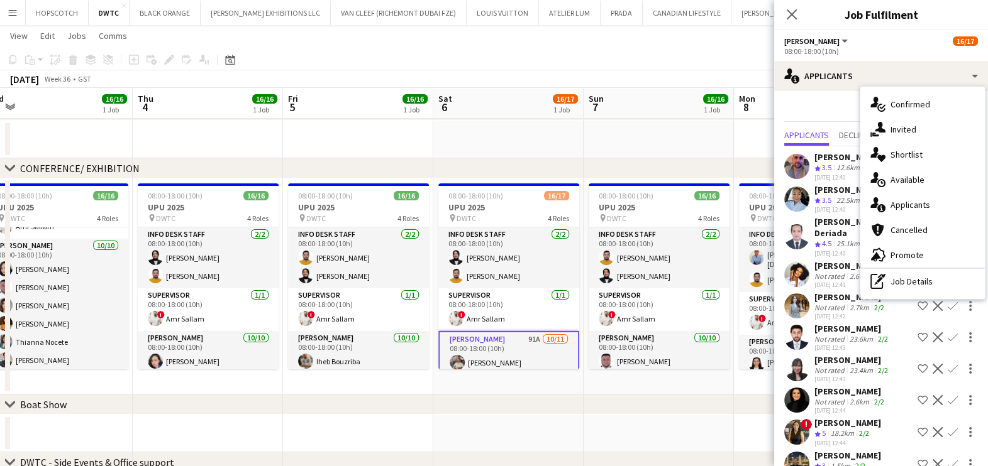
click at [834, 104] on div "Send notification" at bounding box center [881, 111] width 194 height 21
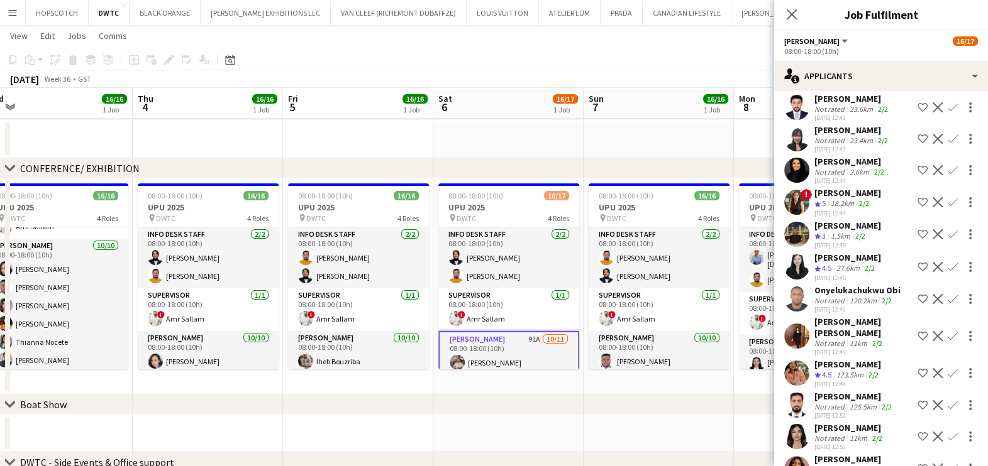
scroll to position [236, 0]
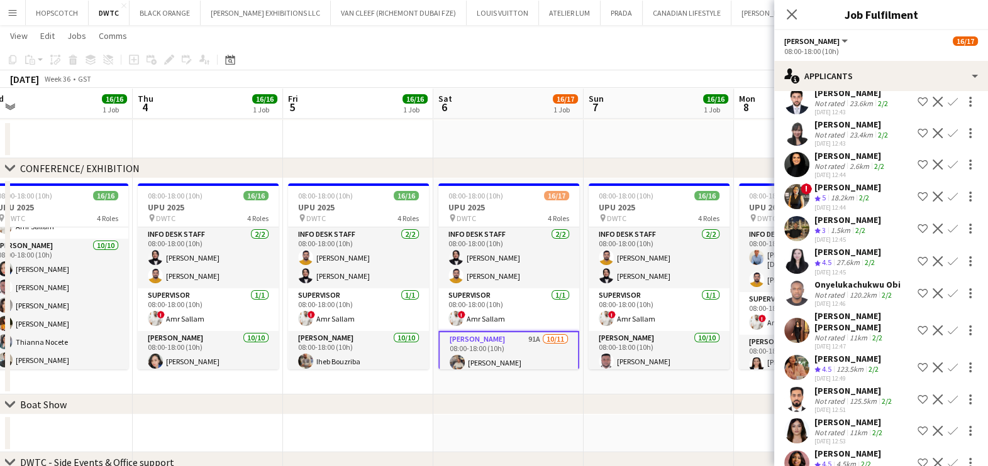
click at [844, 150] on div "Hetal Dhanak" at bounding box center [850, 155] width 72 height 11
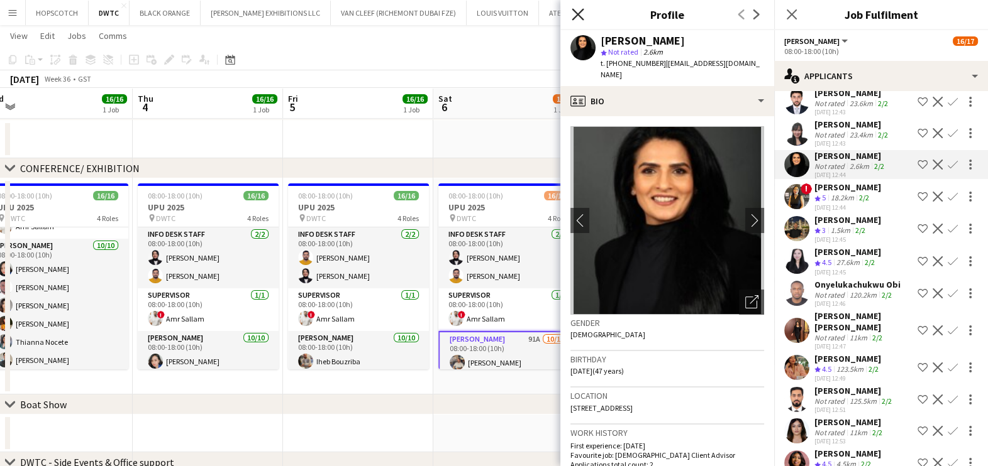
click at [571, 16] on icon "Close pop-in" at bounding box center [577, 14] width 12 height 12
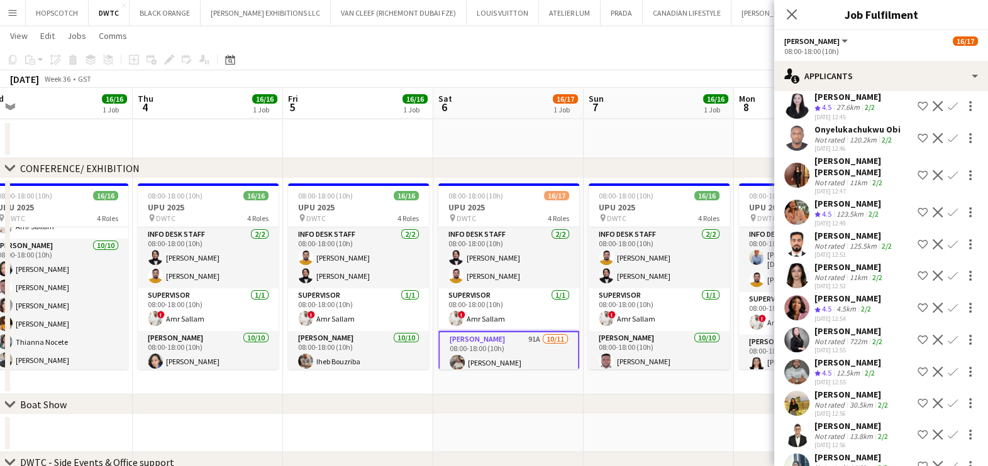
scroll to position [393, 0]
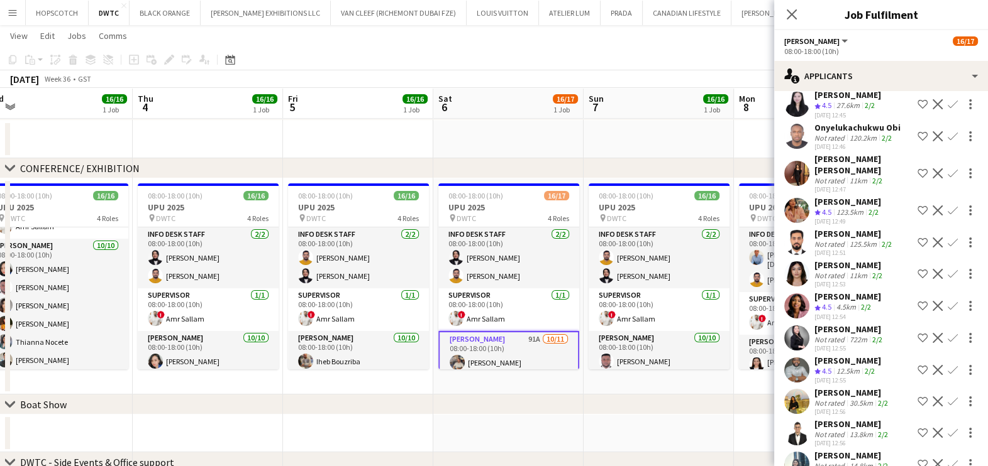
click at [851, 207] on div "123.5km" at bounding box center [850, 212] width 32 height 11
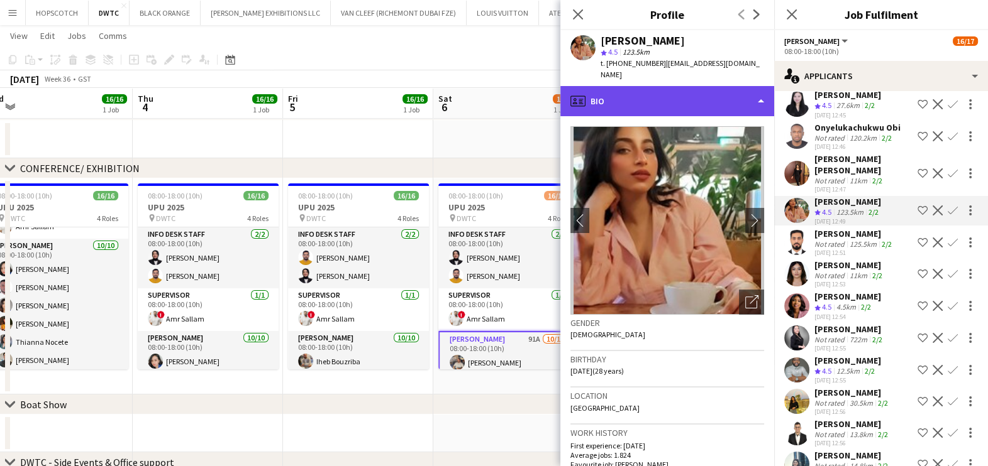
click at [672, 96] on div "profile Bio" at bounding box center [667, 101] width 214 height 30
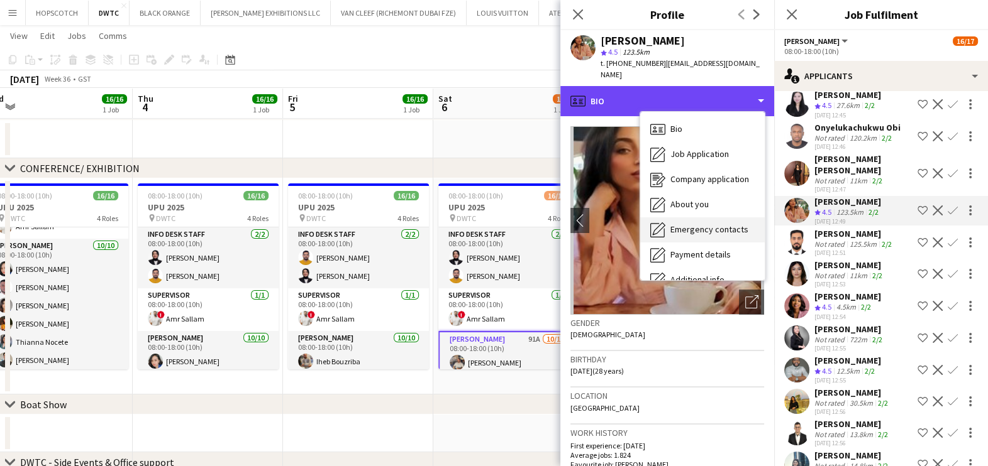
scroll to position [92, 0]
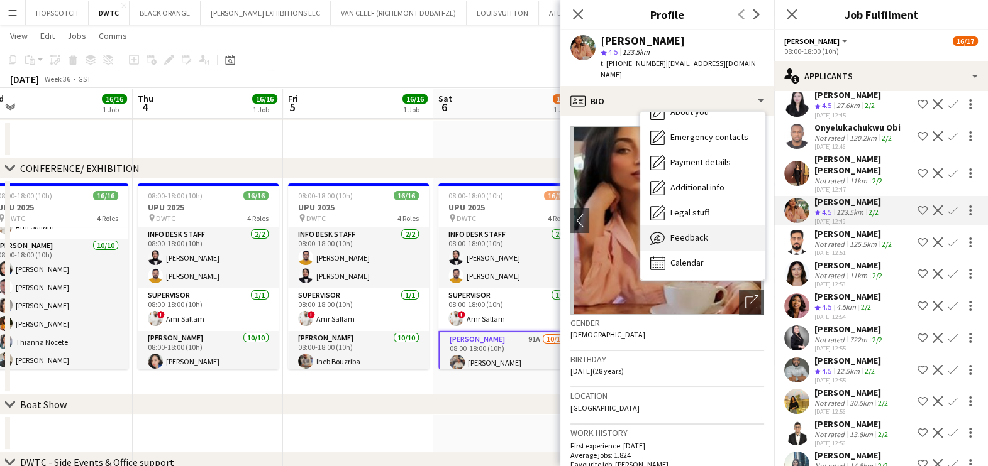
click at [697, 232] on span "Feedback" at bounding box center [689, 237] width 38 height 11
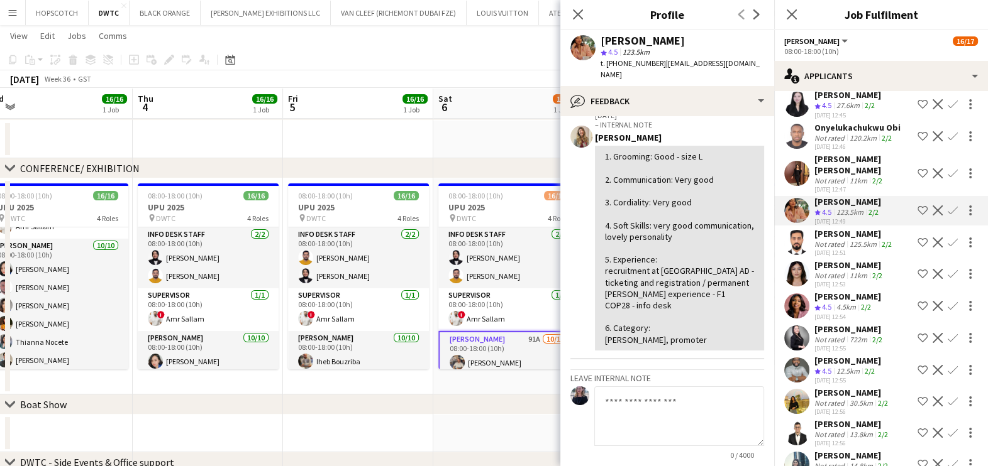
scroll to position [0, 0]
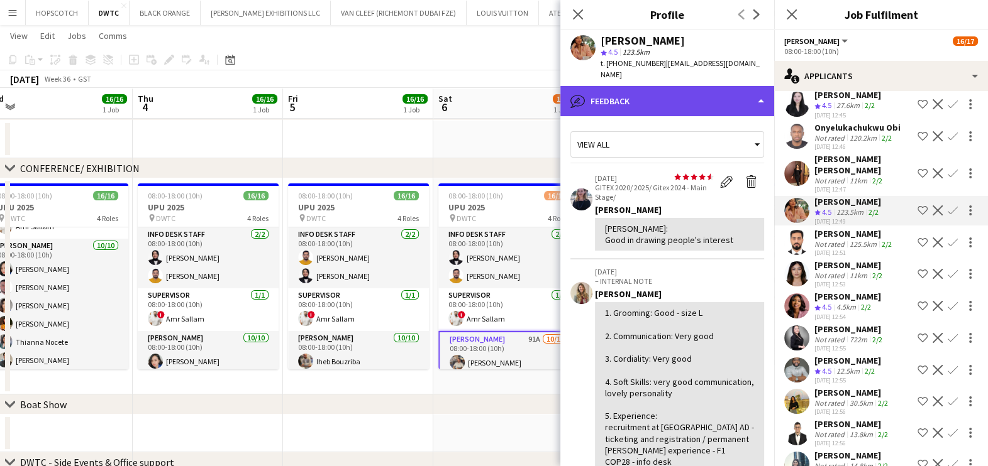
click at [672, 86] on div "bubble-pencil Feedback" at bounding box center [667, 101] width 214 height 30
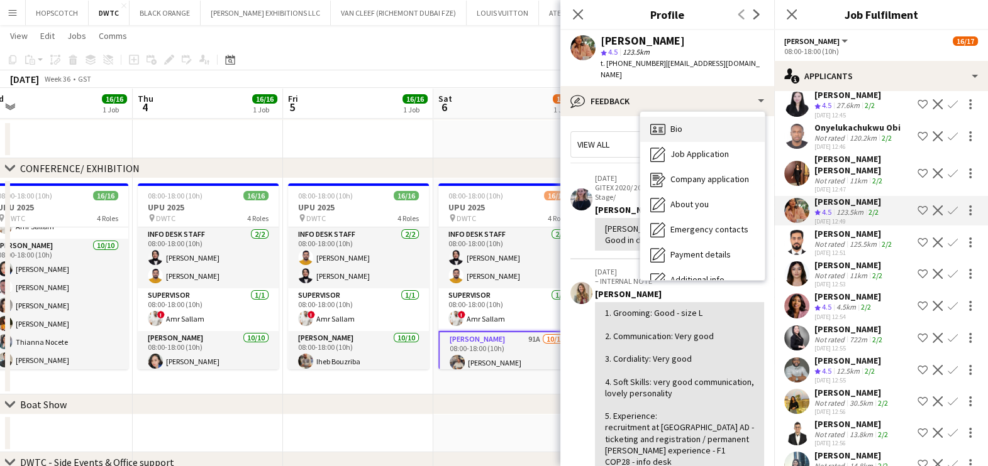
click at [688, 120] on div "Bio Bio" at bounding box center [702, 129] width 124 height 25
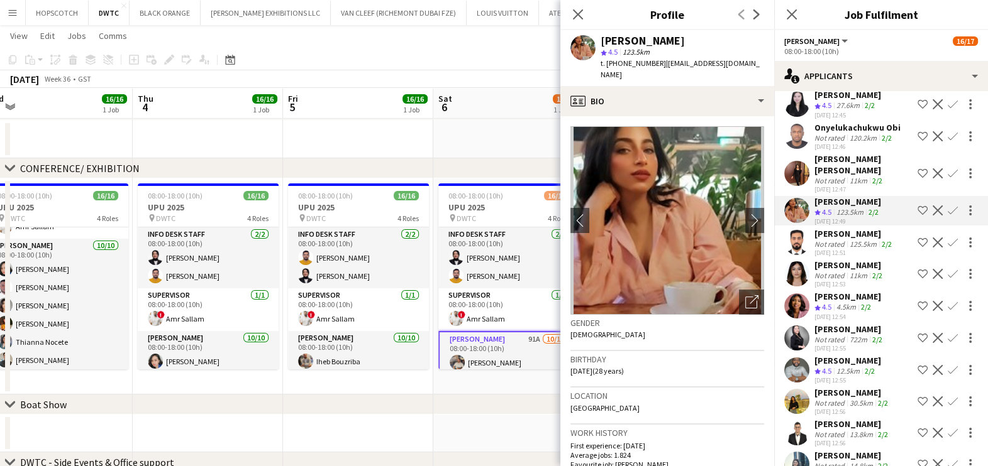
click at [917, 206] on app-icon "Shortlist crew" at bounding box center [922, 211] width 10 height 10
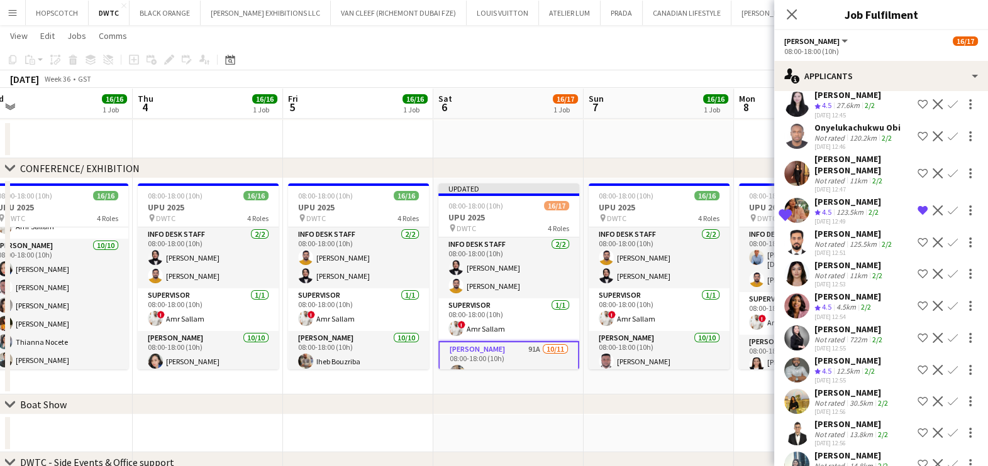
scroll to position [471, 0]
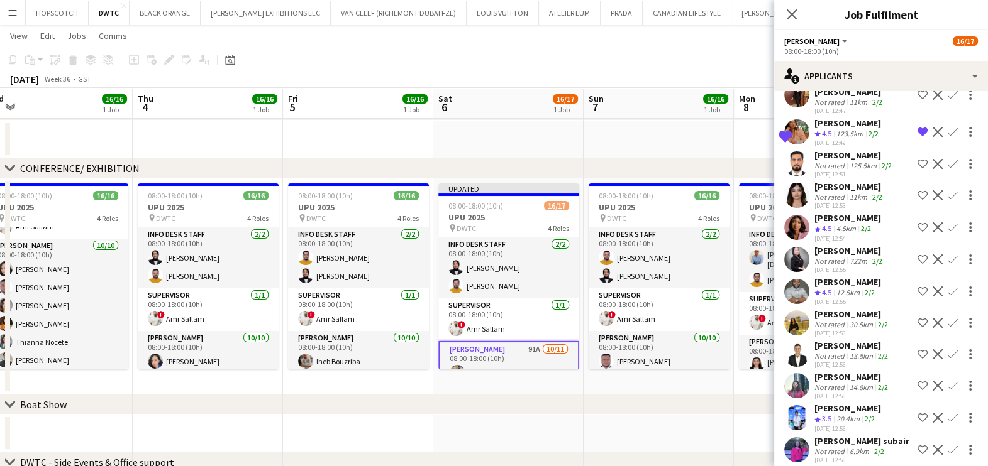
click at [846, 224] on div "4.5km" at bounding box center [846, 229] width 25 height 11
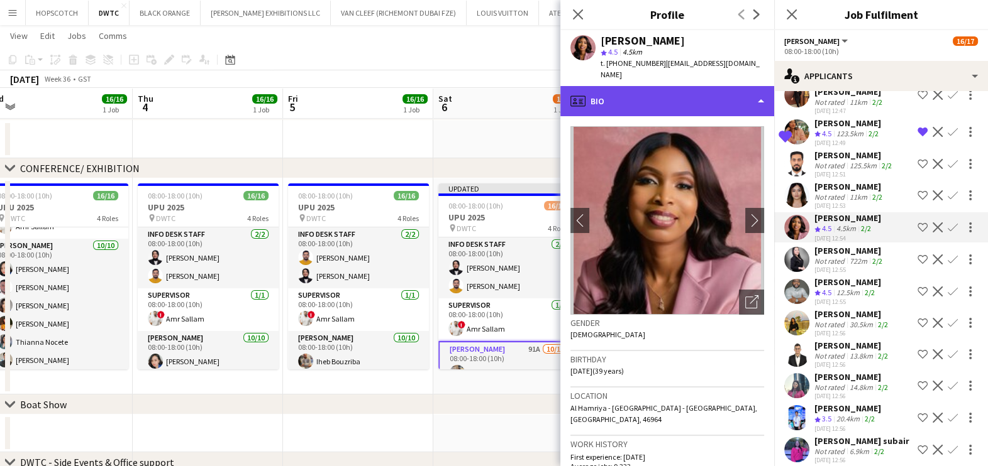
click at [704, 86] on div "profile Bio" at bounding box center [667, 101] width 214 height 30
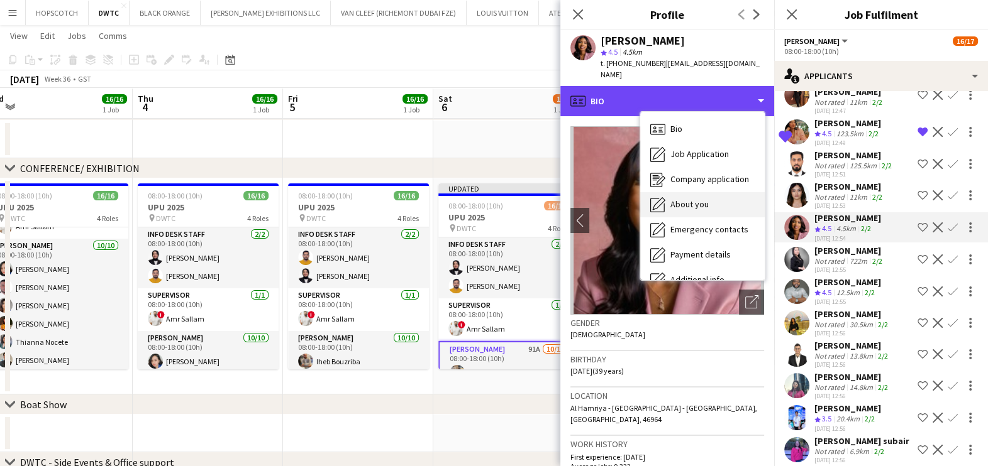
scroll to position [92, 0]
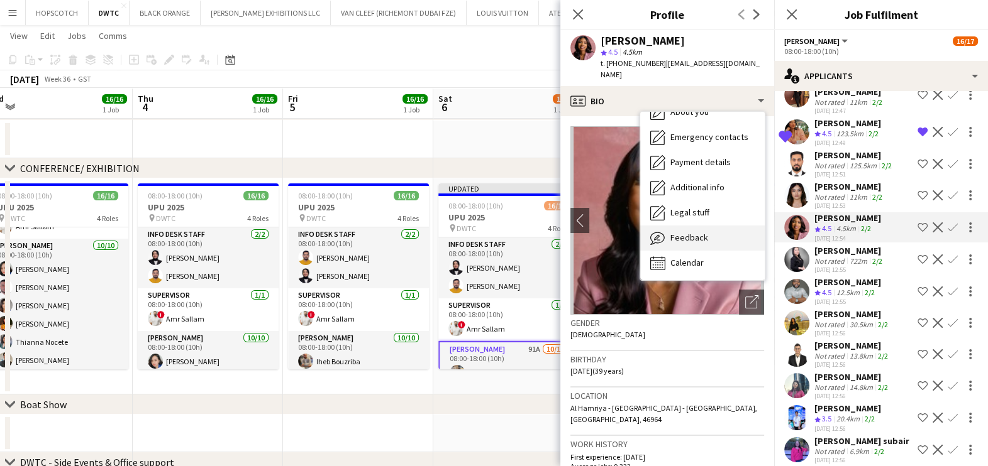
click at [700, 232] on span "Feedback" at bounding box center [689, 237] width 38 height 11
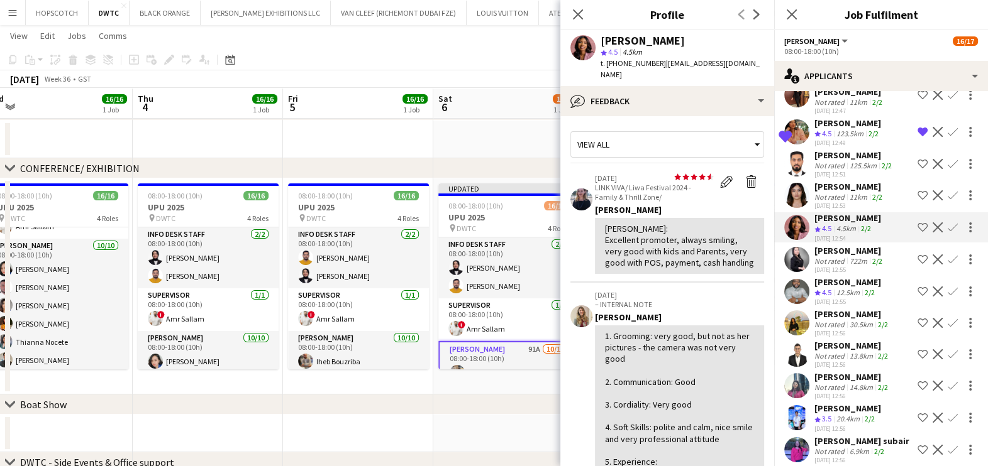
click at [917, 223] on app-icon "Shortlist crew" at bounding box center [922, 228] width 10 height 10
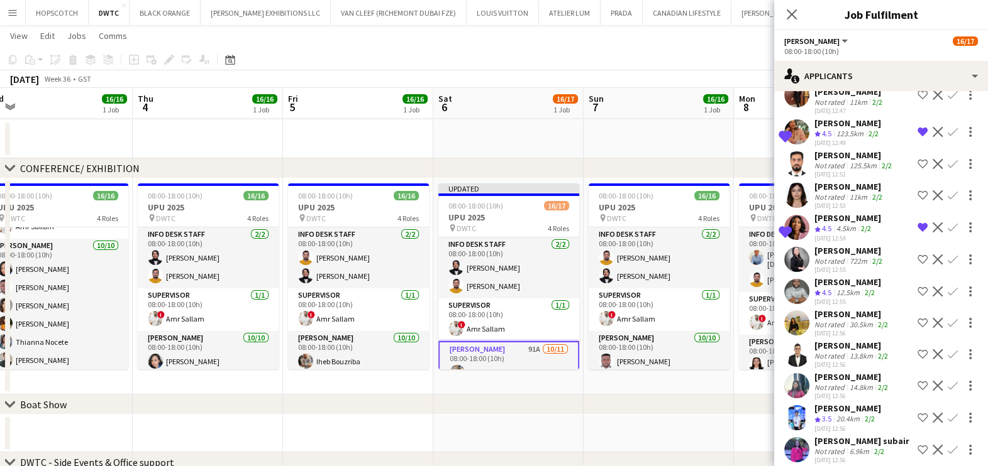
click at [823, 224] on span "4.5" at bounding box center [826, 228] width 9 height 9
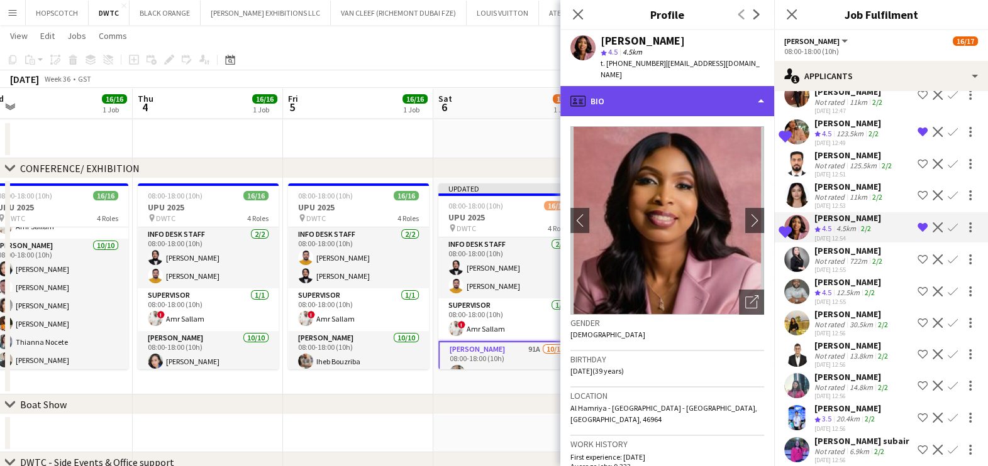
click at [656, 86] on div "profile Bio" at bounding box center [667, 101] width 214 height 30
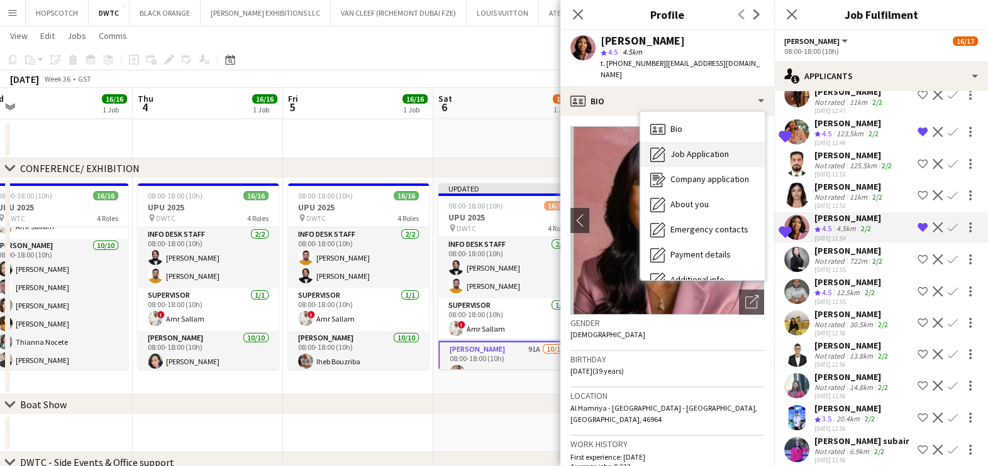
click at [680, 148] on span "Job Application" at bounding box center [699, 153] width 58 height 11
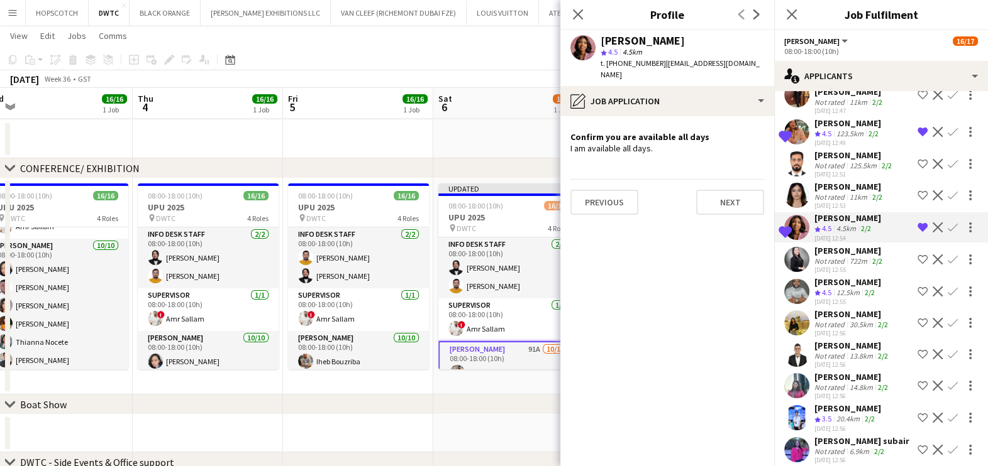
click at [483, 133] on app-date-cell at bounding box center [508, 140] width 150 height 38
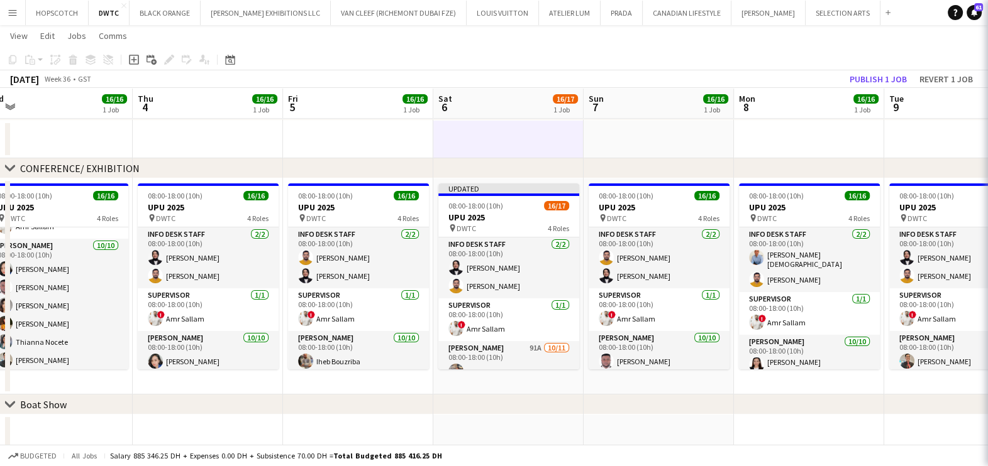
scroll to position [0, 0]
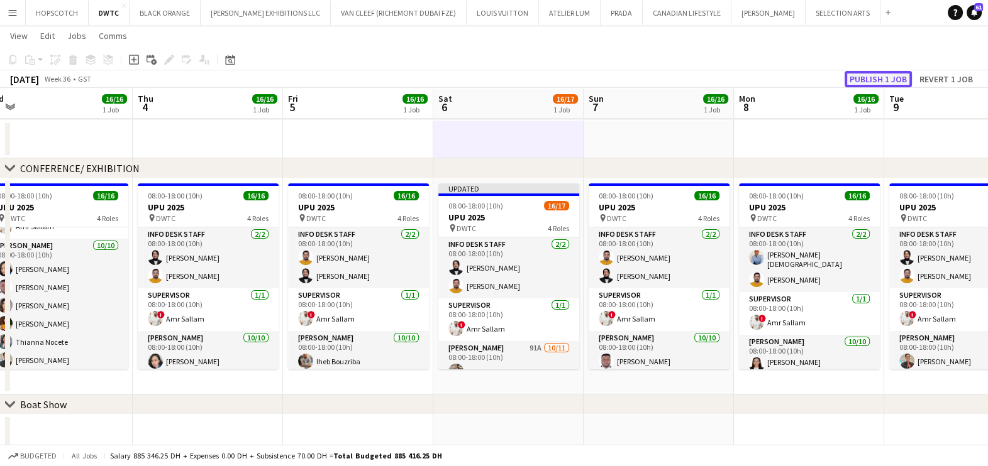
click at [879, 79] on button "Publish 1 job" at bounding box center [877, 79] width 67 height 16
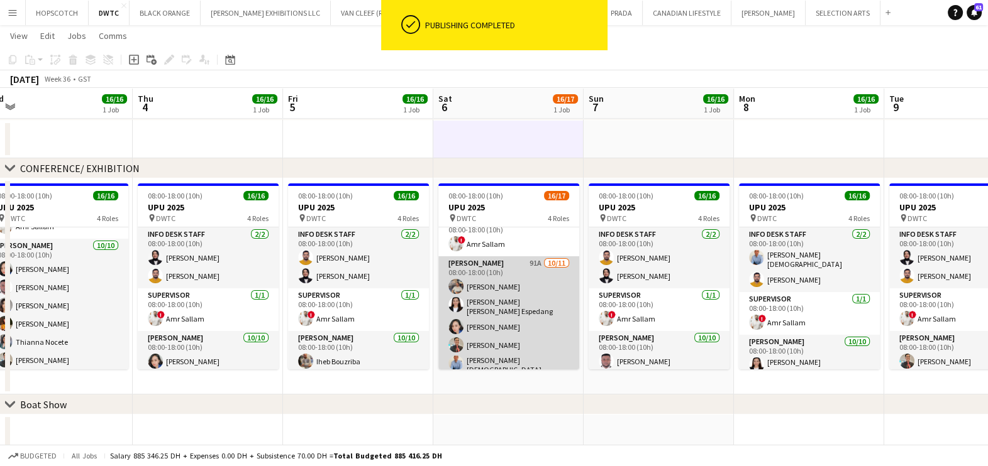
scroll to position [78, 0]
click at [512, 291] on app-card-role "Usher 91A 10/11 08:00-18:00 (10h) Muhammad Fayaz Maria liza Espedang Cherubim R…" at bounding box center [508, 371] width 141 height 236
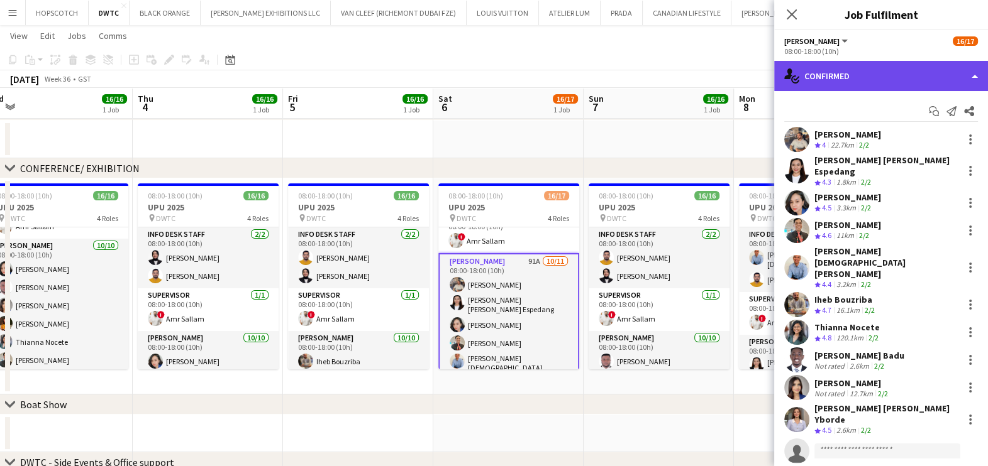
click at [855, 69] on div "single-neutral-actions-check-2 Confirmed" at bounding box center [881, 76] width 214 height 30
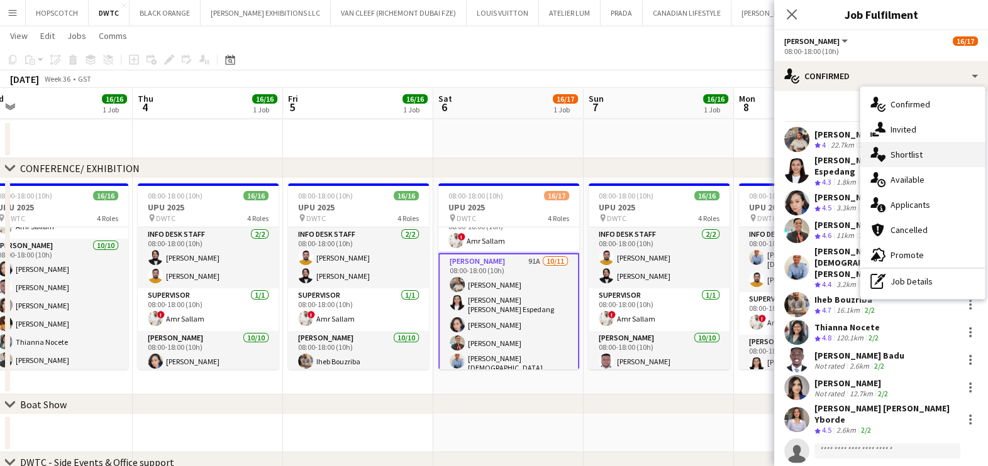
click at [915, 161] on div "single-neutral-actions-heart Shortlist" at bounding box center [922, 154] width 124 height 25
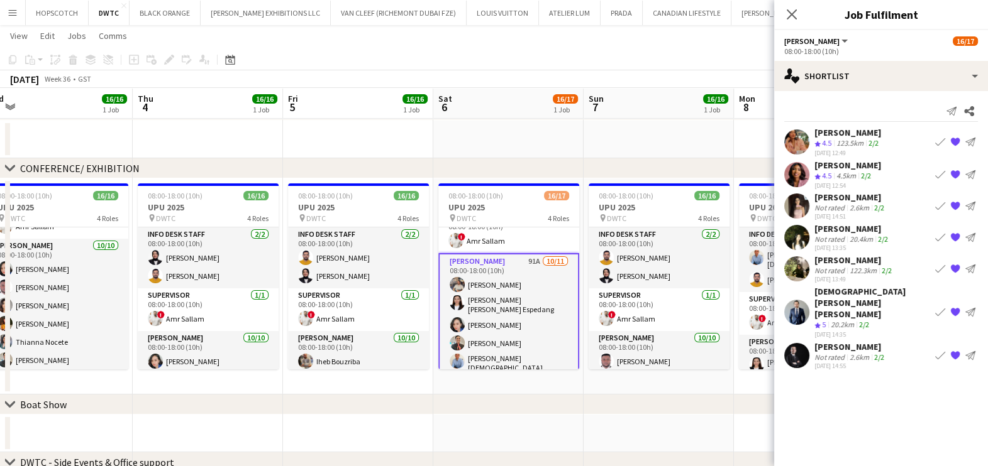
click at [845, 341] on div "Ahmed Saad" at bounding box center [850, 346] width 72 height 11
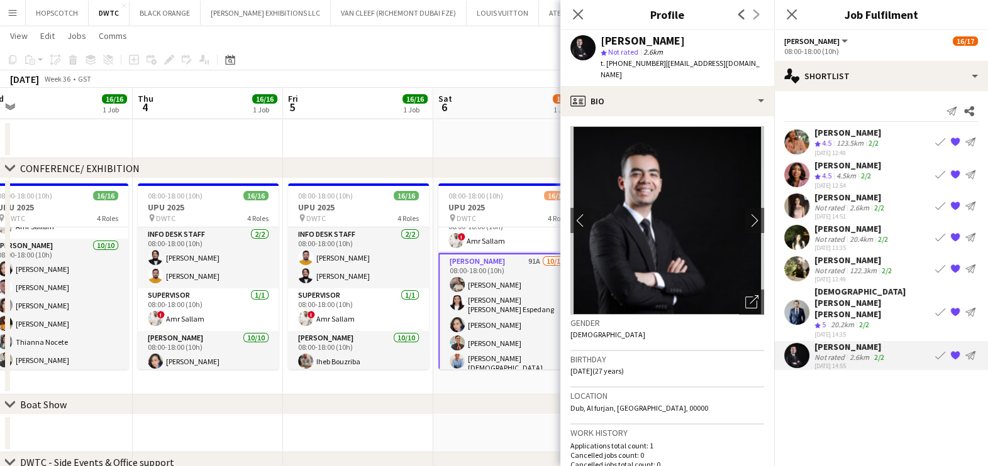
click at [845, 341] on div "Ahmed Saad" at bounding box center [850, 346] width 72 height 11
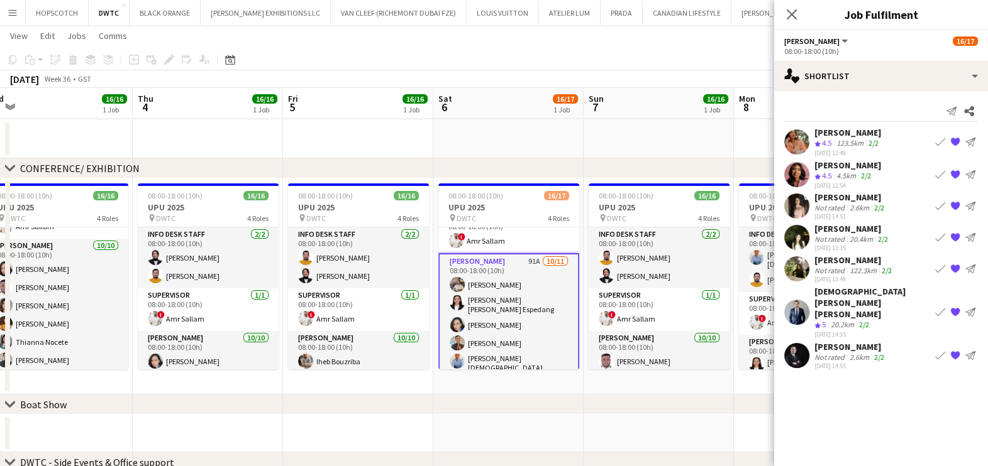
click at [851, 303] on div "Mohammed ridha boubertakh" at bounding box center [872, 303] width 116 height 34
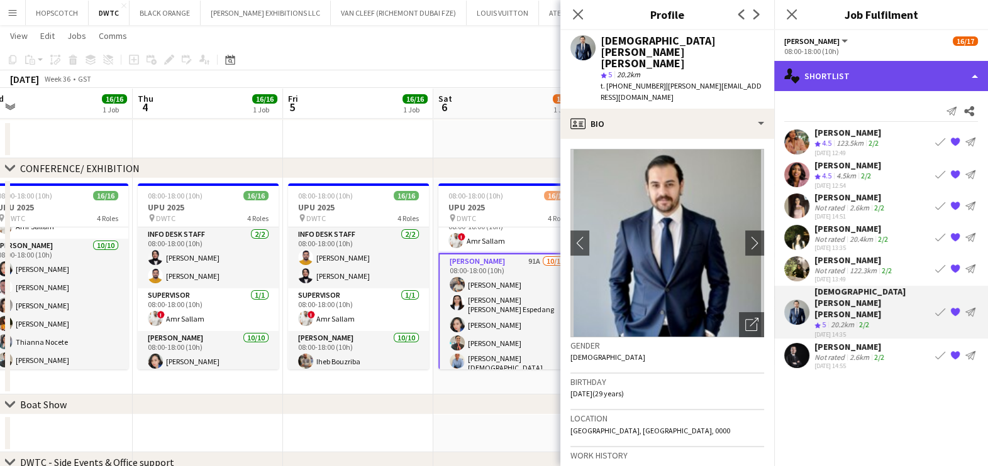
click at [856, 81] on div "single-neutral-actions-heart Shortlist" at bounding box center [881, 76] width 214 height 30
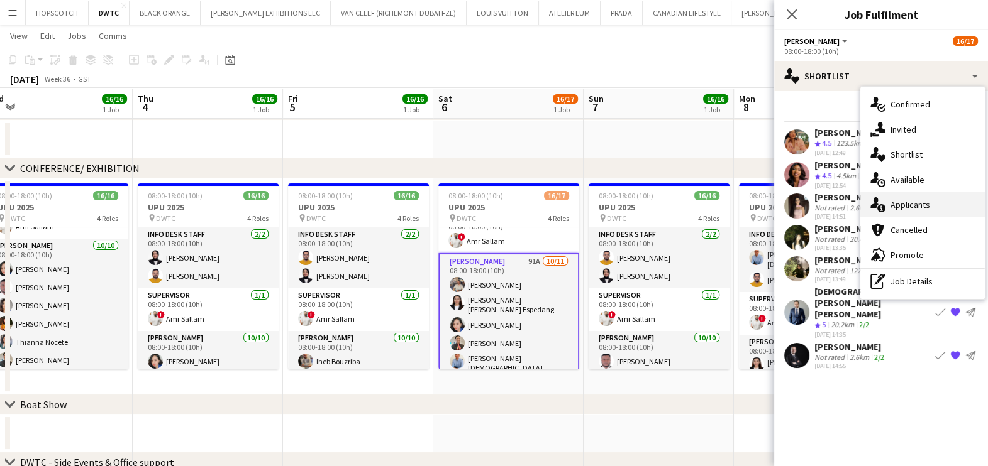
click at [927, 202] on span "Applicants" at bounding box center [910, 204] width 40 height 11
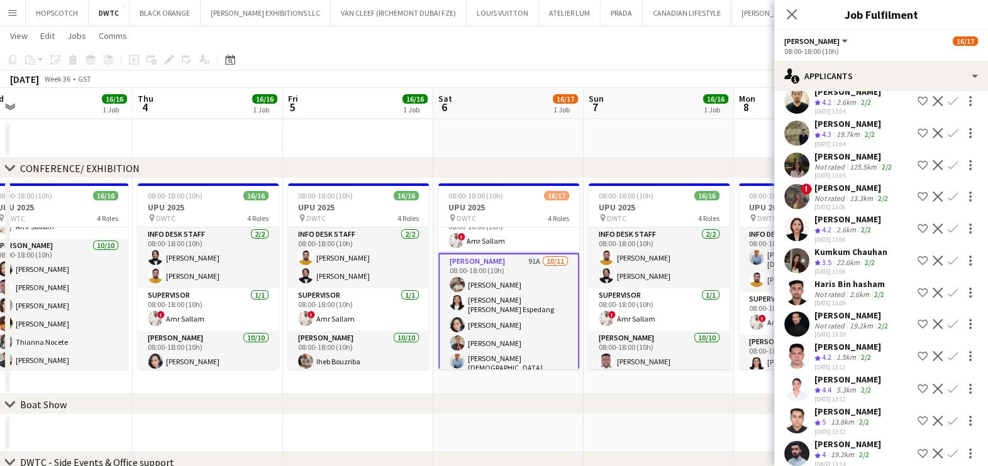
scroll to position [1247, 0]
click at [850, 218] on div "Aliah Bea Constantino" at bounding box center [847, 217] width 67 height 11
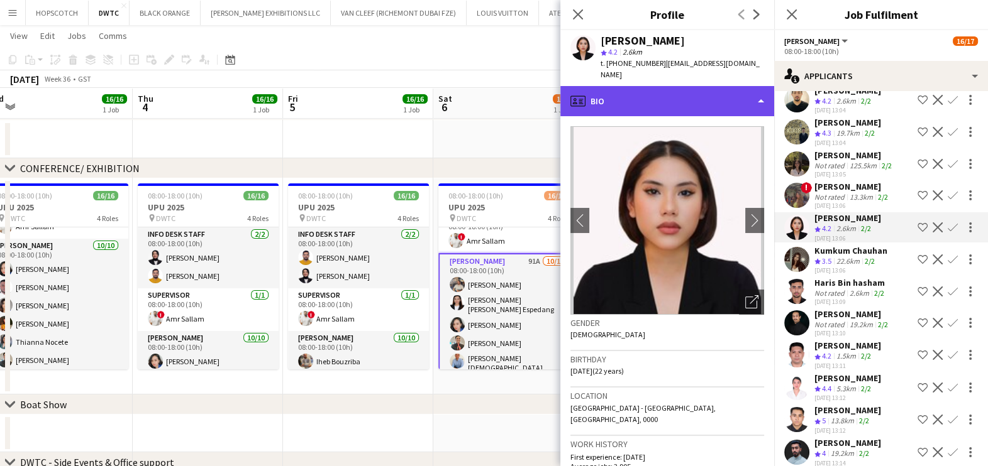
click at [671, 87] on div "profile Bio" at bounding box center [667, 101] width 214 height 30
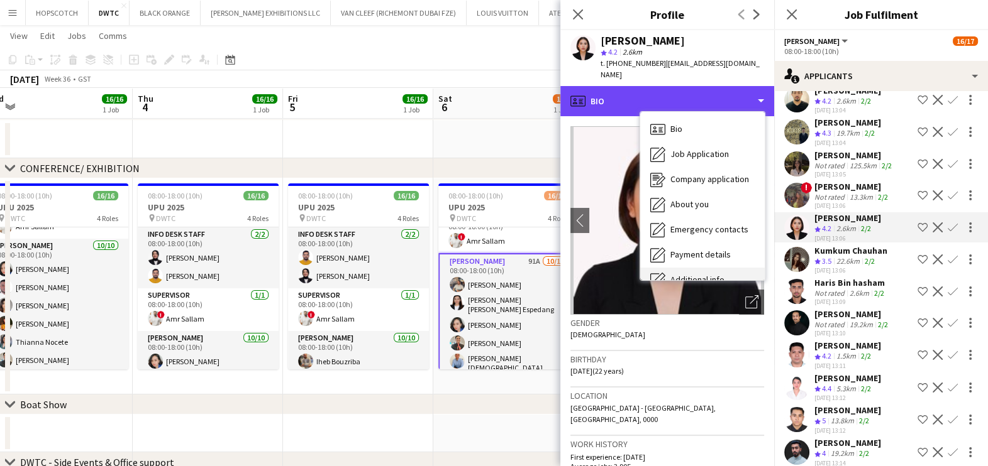
scroll to position [92, 0]
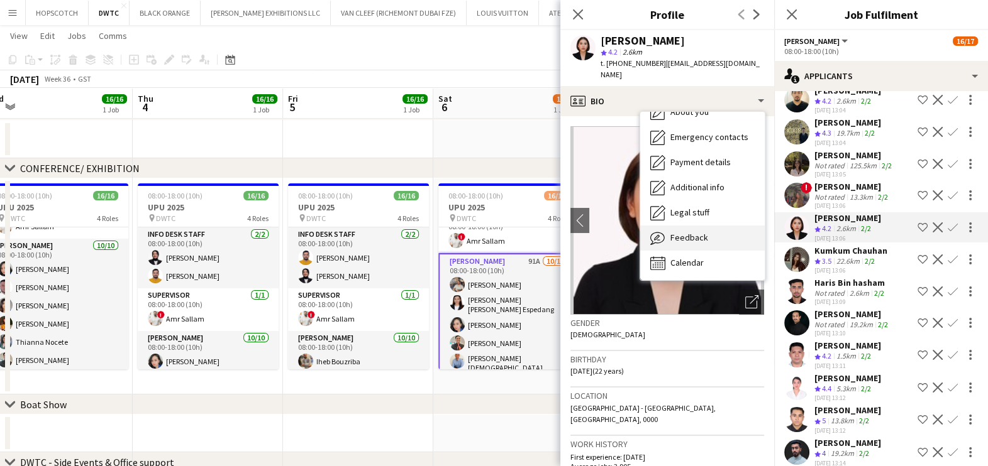
click at [719, 242] on div "Feedback Feedback" at bounding box center [702, 238] width 124 height 25
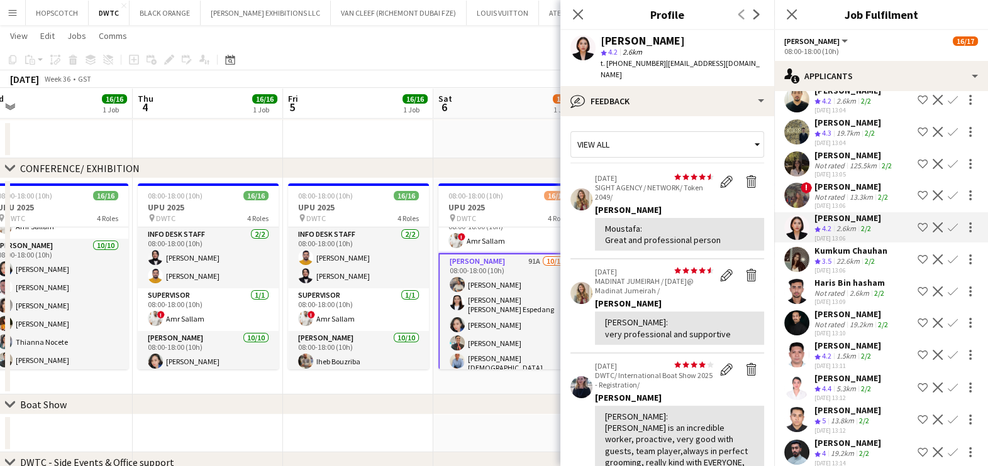
click at [917, 226] on app-icon "Shortlist crew" at bounding box center [922, 228] width 10 height 10
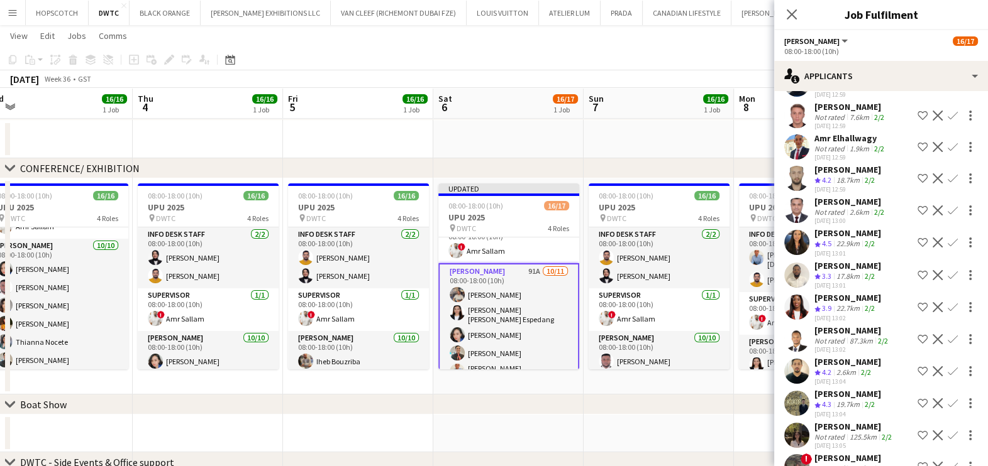
scroll to position [993, 0]
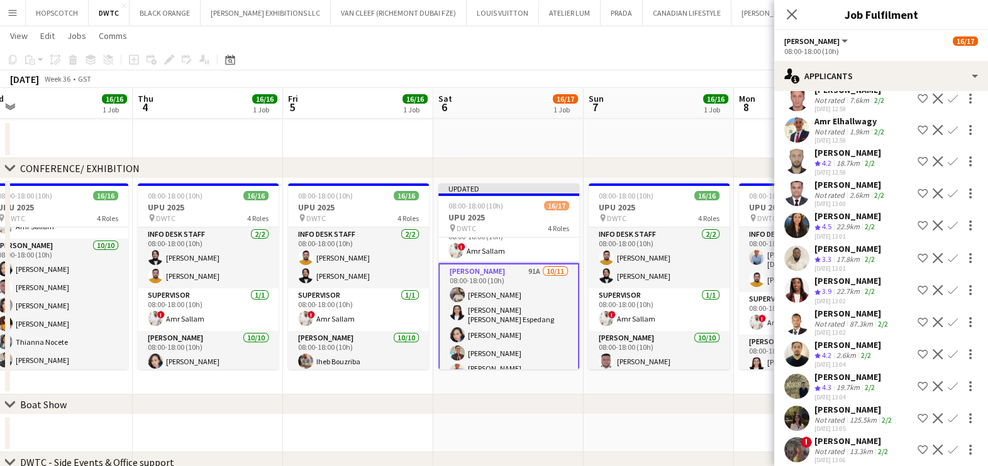
drag, startPoint x: 908, startPoint y: 273, endPoint x: 897, endPoint y: 277, distance: 11.9
click at [917, 285] on app-icon "Shortlist crew" at bounding box center [922, 290] width 10 height 10
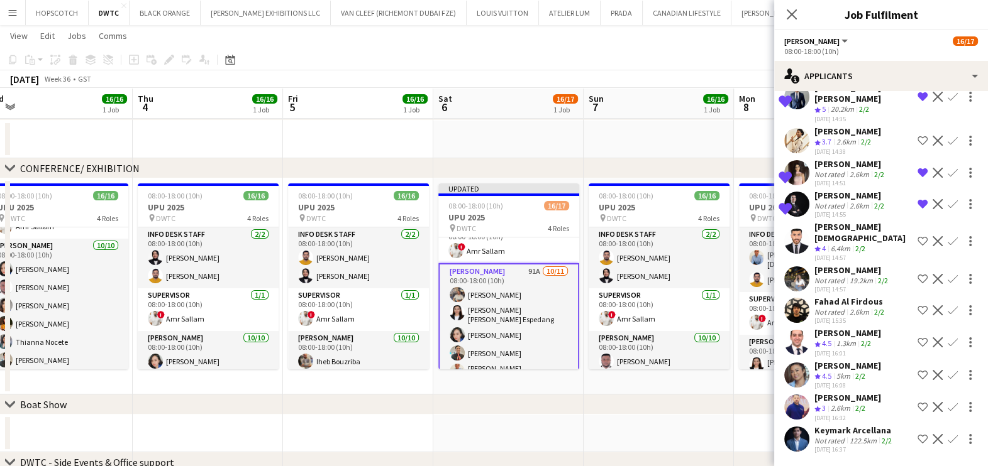
scroll to position [2682, 0]
click at [838, 437] on div "Not rated" at bounding box center [830, 440] width 33 height 9
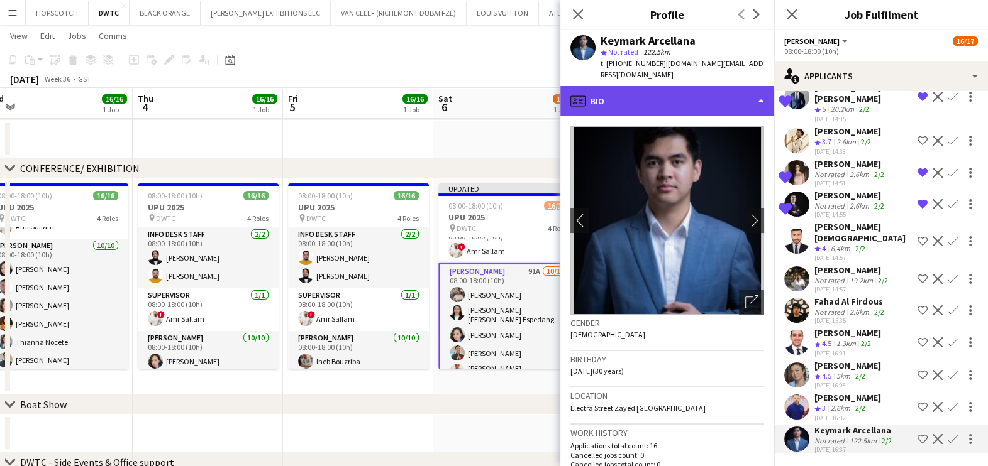
click at [669, 89] on div "profile Bio" at bounding box center [667, 101] width 214 height 30
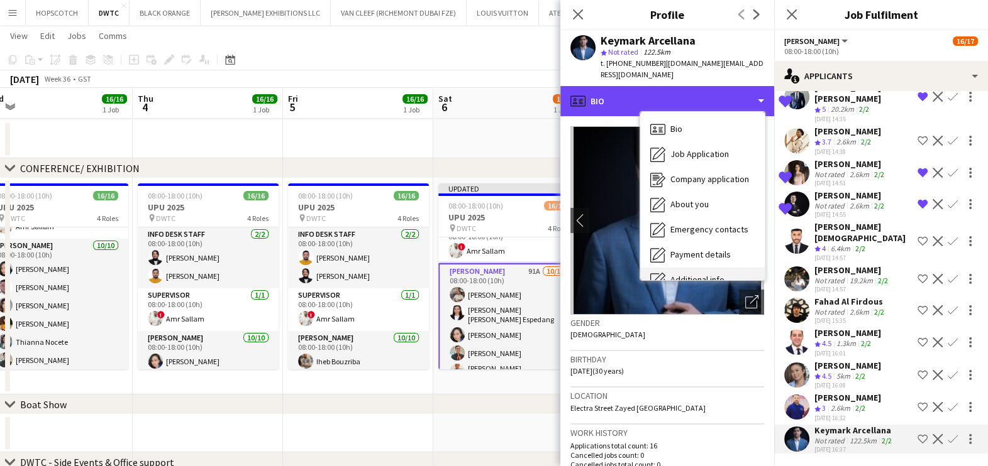
scroll to position [92, 0]
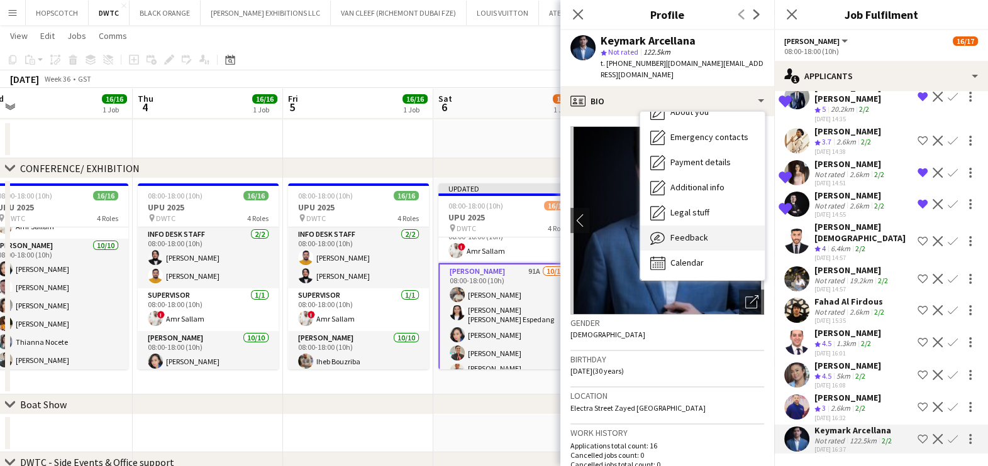
click at [710, 226] on div "Feedback Feedback" at bounding box center [702, 238] width 124 height 25
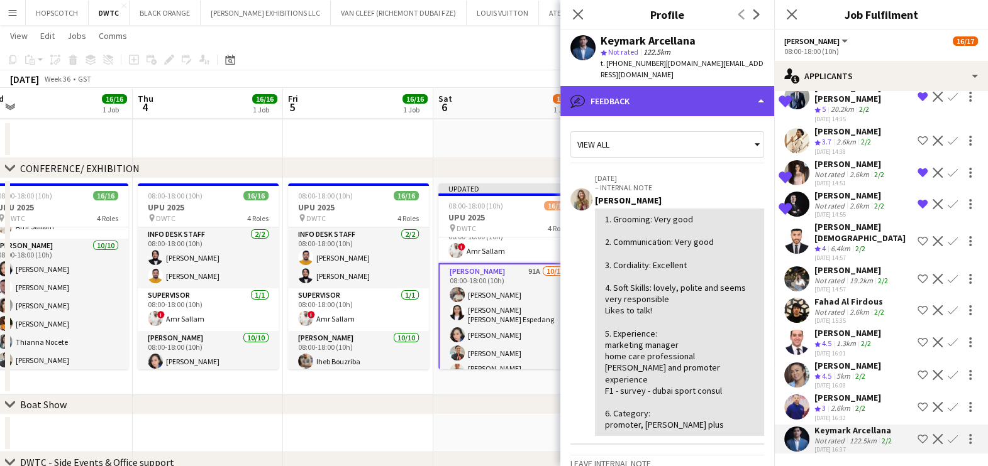
click at [691, 86] on div "bubble-pencil Feedback" at bounding box center [667, 101] width 214 height 30
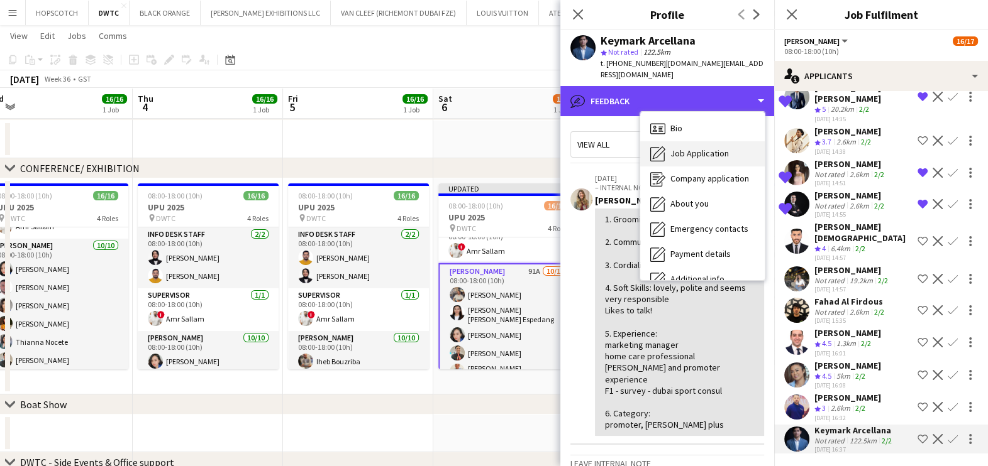
scroll to position [0, 0]
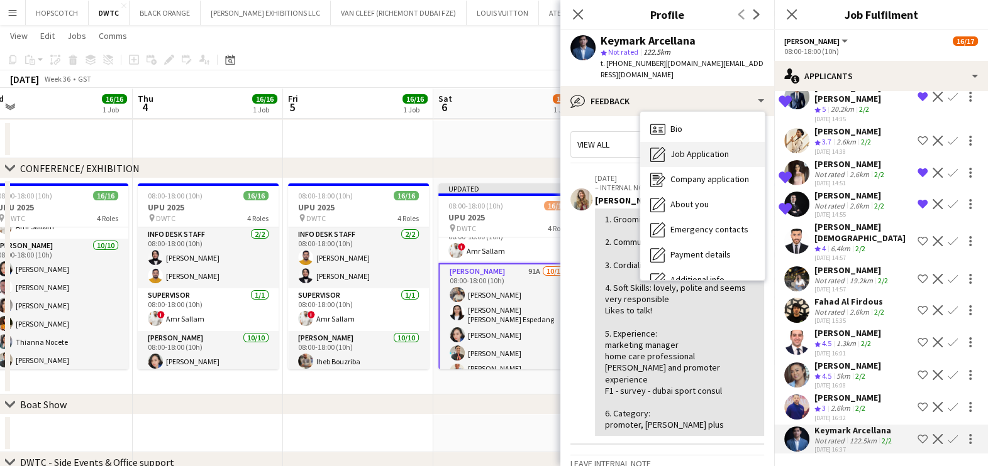
click at [708, 148] on span "Job Application" at bounding box center [699, 153] width 58 height 11
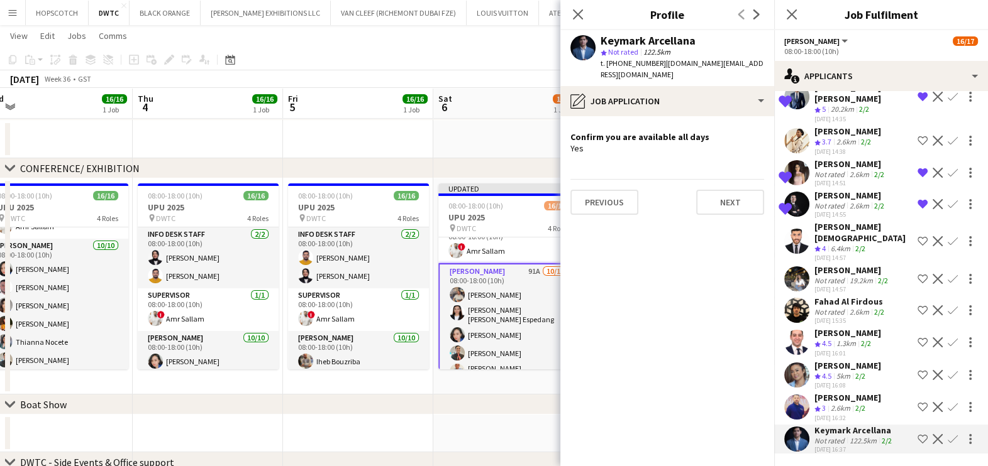
click at [917, 443] on app-icon "Shortlist crew" at bounding box center [922, 439] width 10 height 10
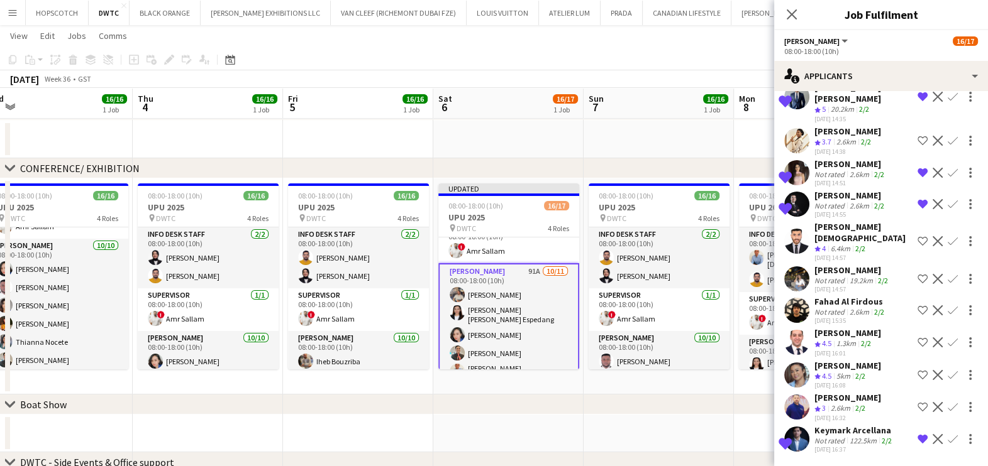
click at [725, 422] on app-date-cell at bounding box center [658, 434] width 150 height 38
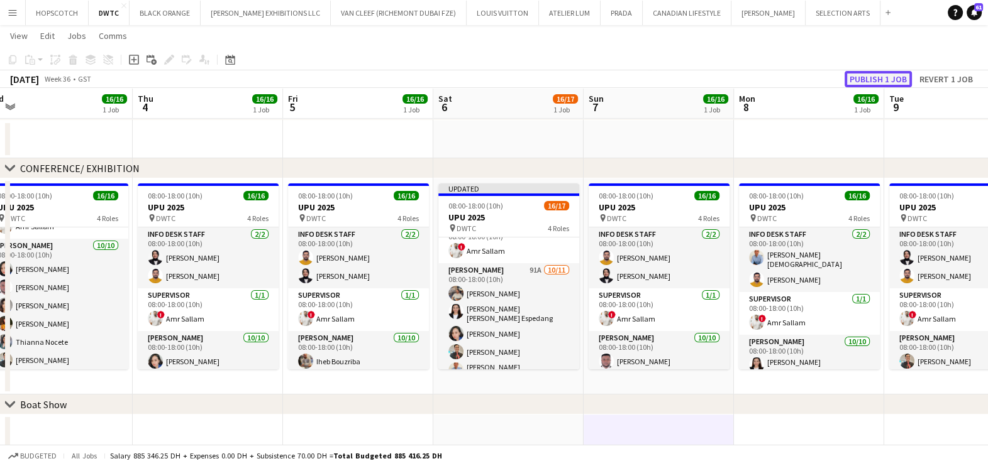
click at [872, 75] on button "Publish 1 job" at bounding box center [877, 79] width 67 height 16
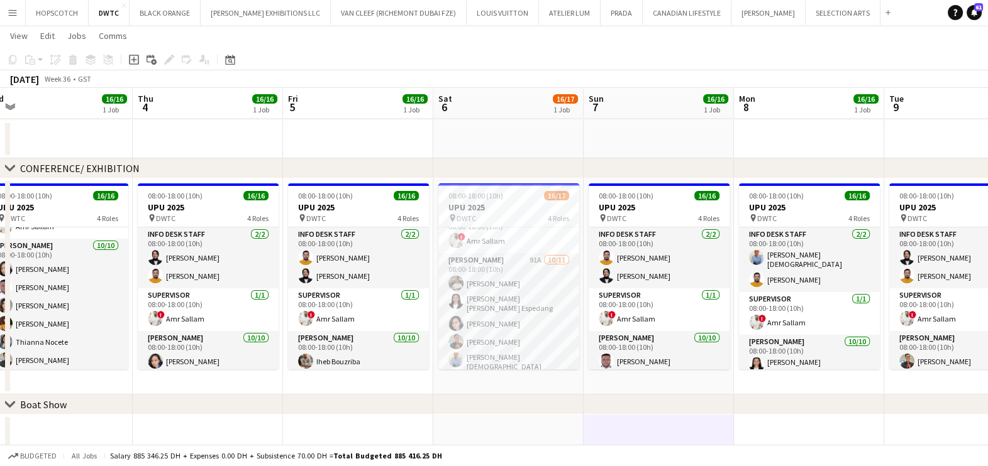
click at [484, 143] on app-date-cell at bounding box center [508, 140] width 150 height 38
drag, startPoint x: 224, startPoint y: 151, endPoint x: 453, endPoint y: 151, distance: 228.8
click at [441, 151] on app-calendar-viewport "Sun 31 Mon 1 Tue 2 Wed 3 16/16 1 Job Thu 4 16/16 1 Job Fri 5 16/16 1 Job Sat 6 …" at bounding box center [494, 356] width 988 height 771
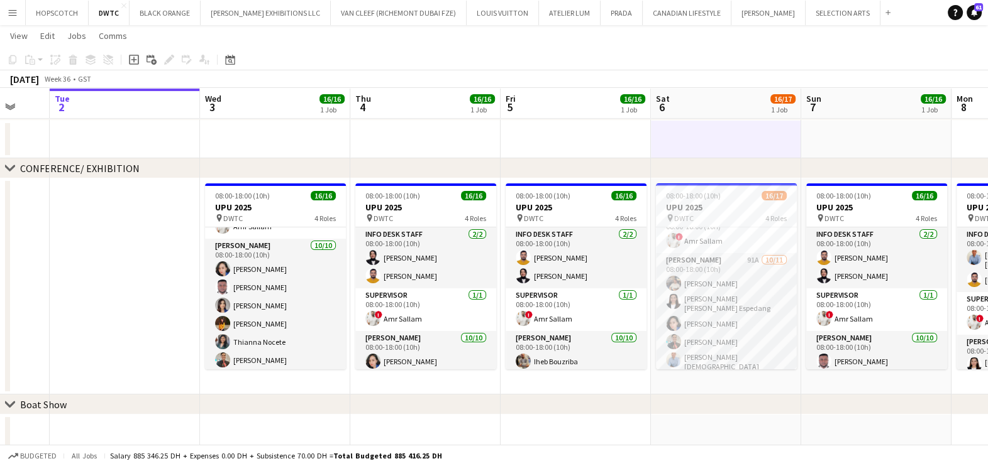
scroll to position [247, 0]
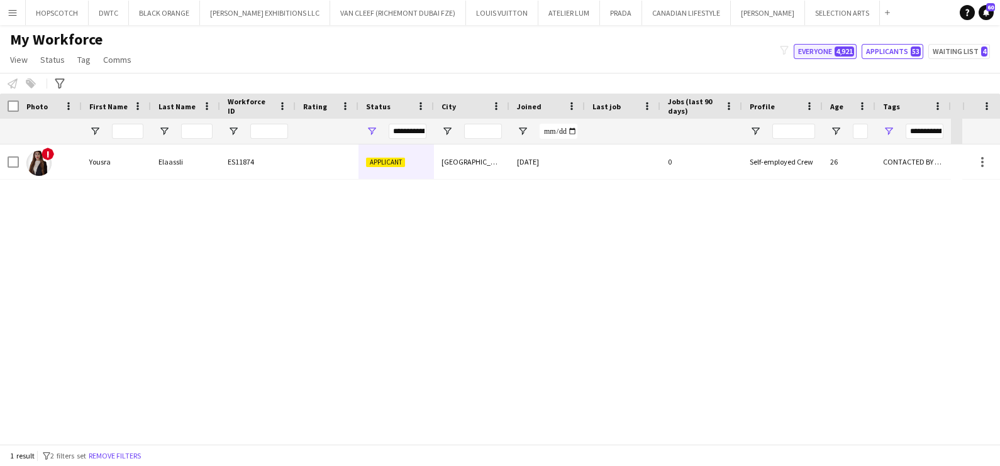
click at [835, 53] on button "Everyone 4,921" at bounding box center [824, 51] width 63 height 15
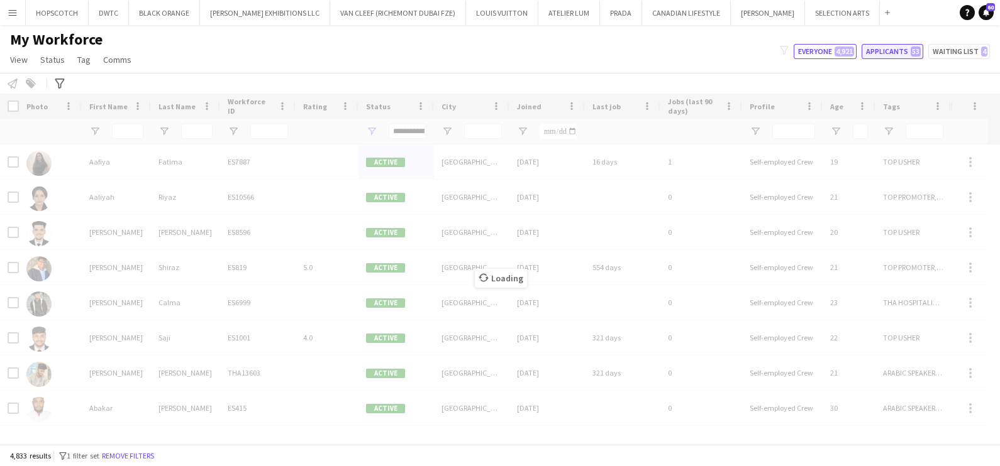
click at [878, 45] on button "Applicants 53" at bounding box center [892, 51] width 62 height 15
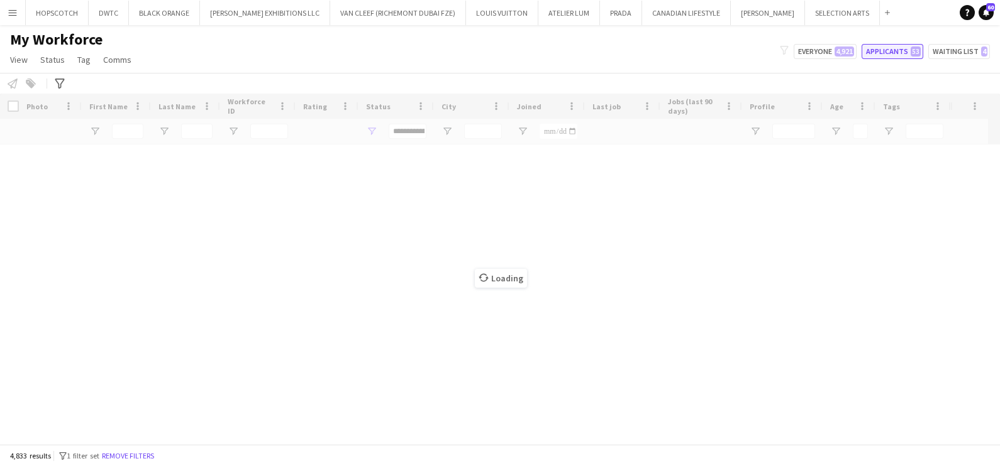
type input "**********"
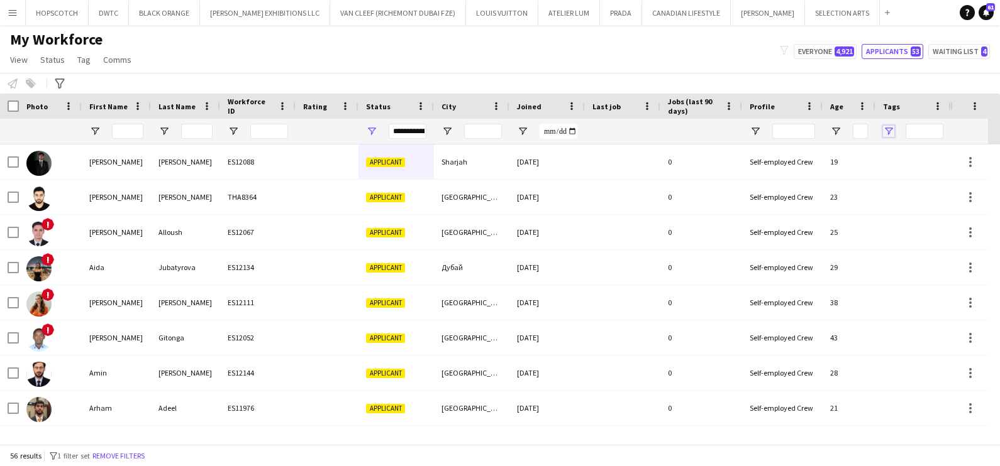
click at [893, 131] on span "Open Filter Menu" at bounding box center [888, 131] width 11 height 11
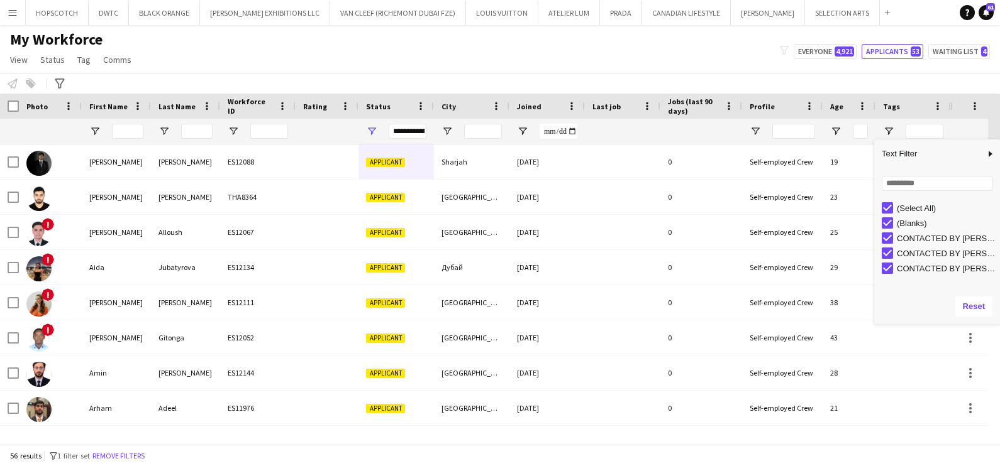
click at [893, 207] on div "(Select All)" at bounding box center [940, 208] width 118 height 15
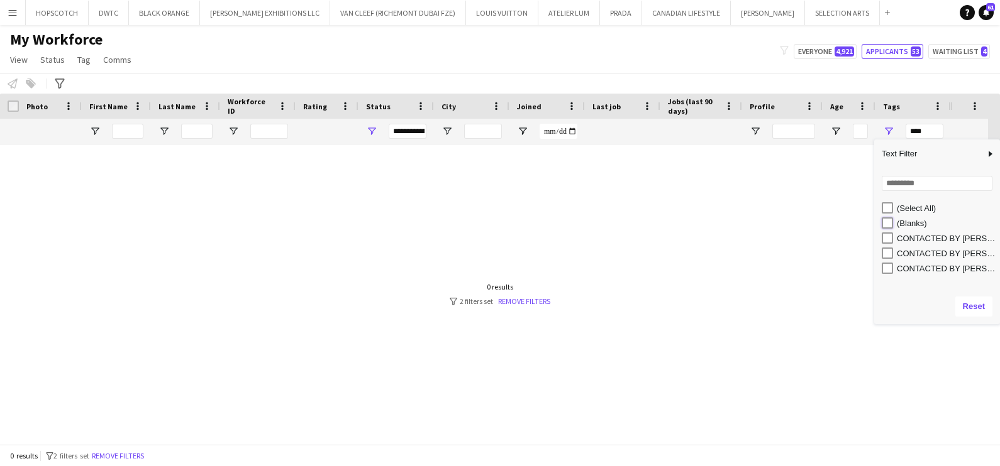
type input "**********"
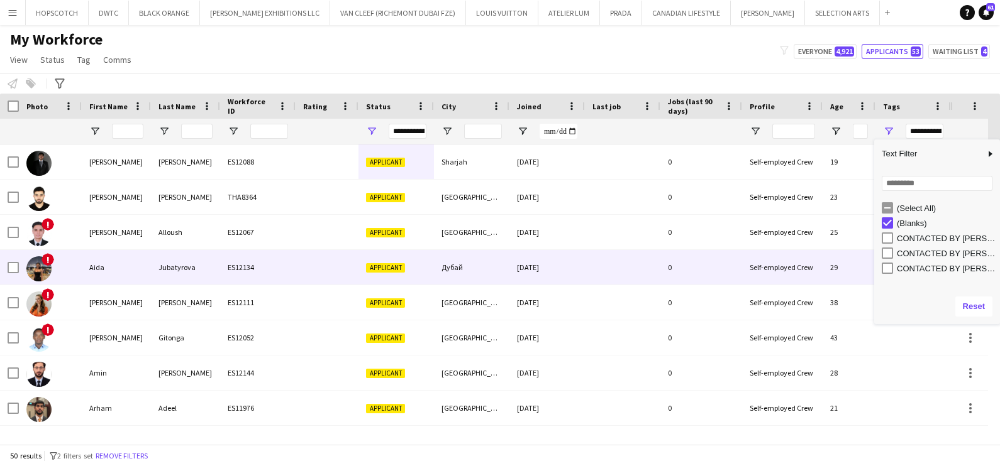
click at [287, 270] on div "ES12134" at bounding box center [257, 267] width 75 height 35
